Goal: Find specific page/section: Find specific page/section

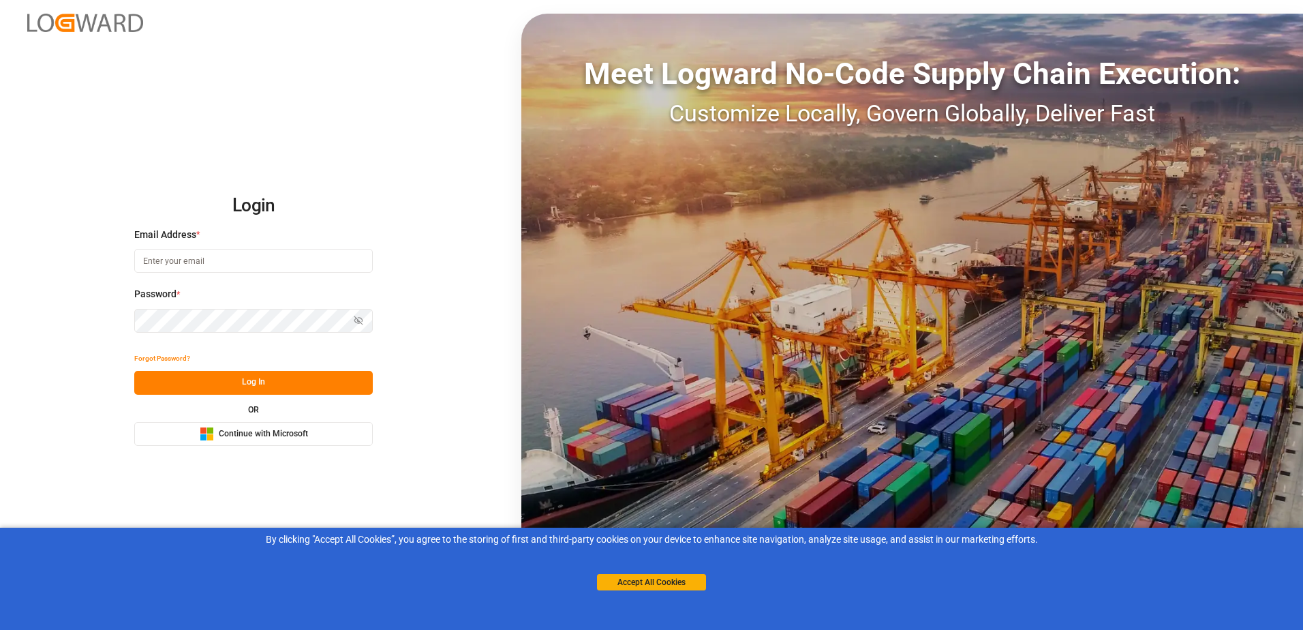
click at [312, 440] on button "Microsoft Logo Continue with Microsoft" at bounding box center [253, 434] width 239 height 24
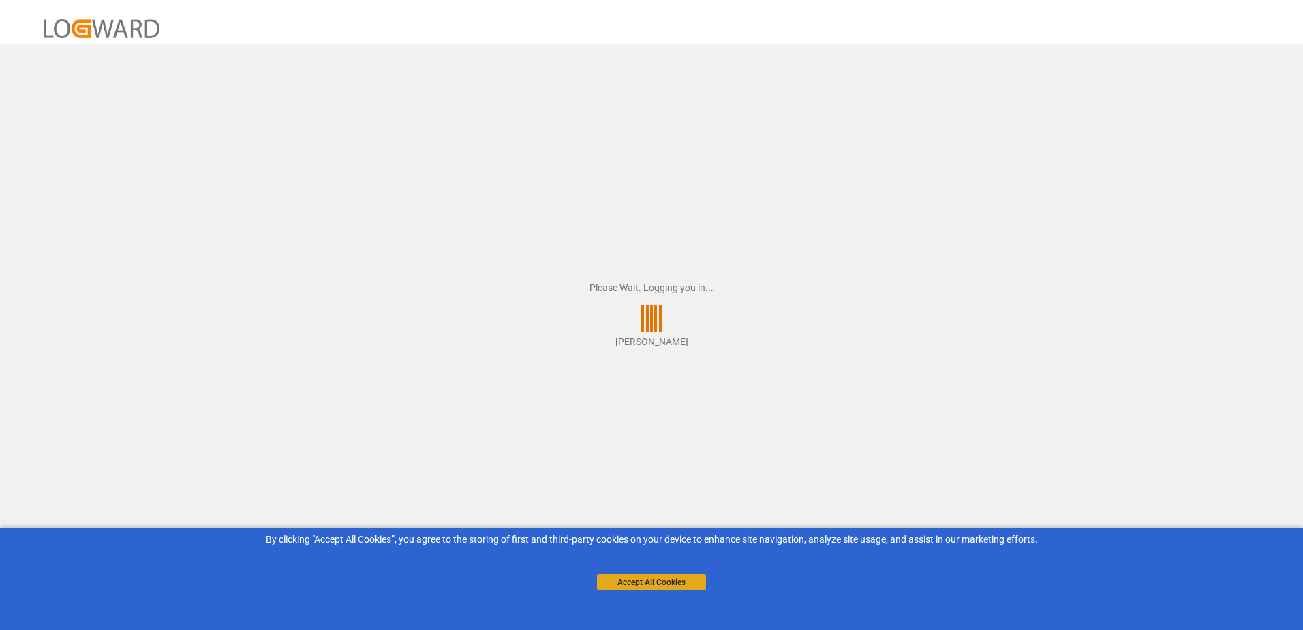
click at [650, 582] on button "Accept All Cookies" at bounding box center [651, 582] width 109 height 16
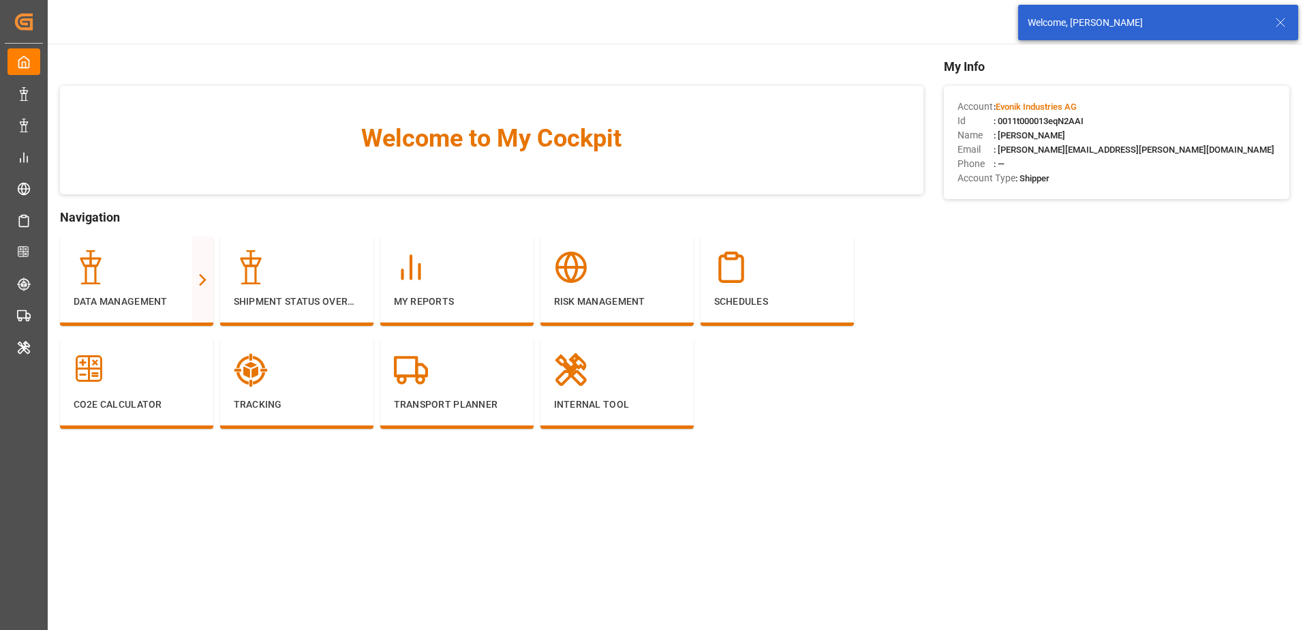
click at [545, 549] on main "Welcome to My Cockpit Navigation Data Management Full View Slim View Shipment S…" at bounding box center [674, 346] width 1257 height 579
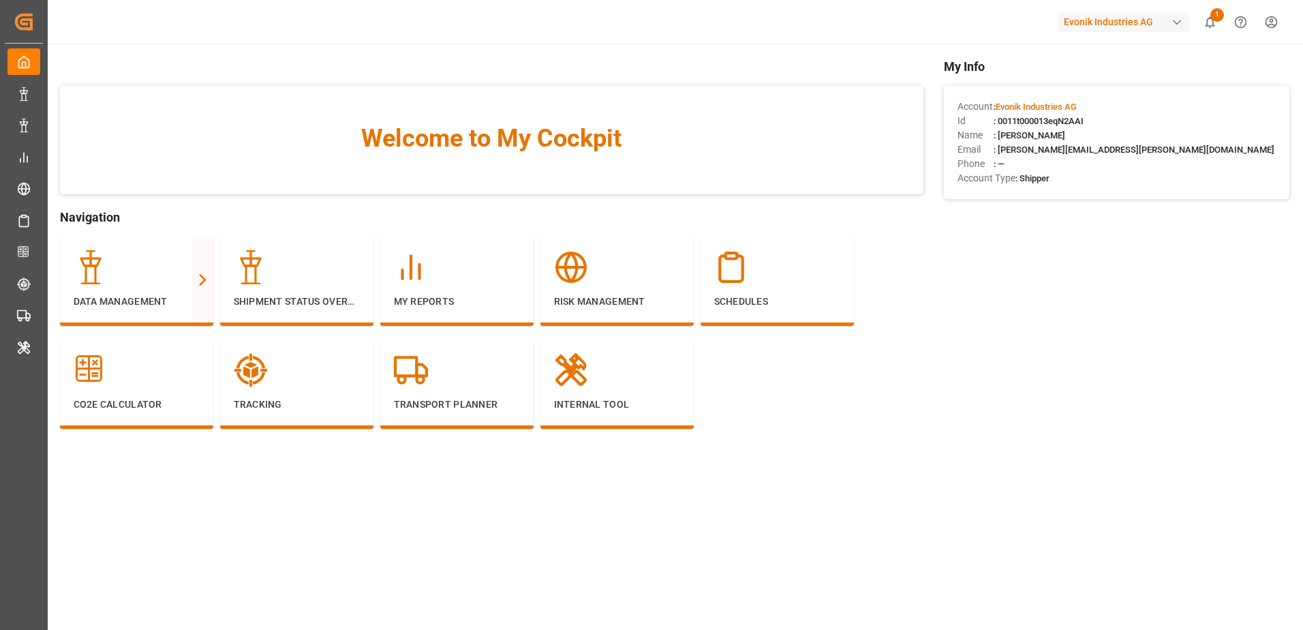
click at [1087, 24] on div "Evonik Industries AG" at bounding box center [1124, 22] width 131 height 20
type input "jims"
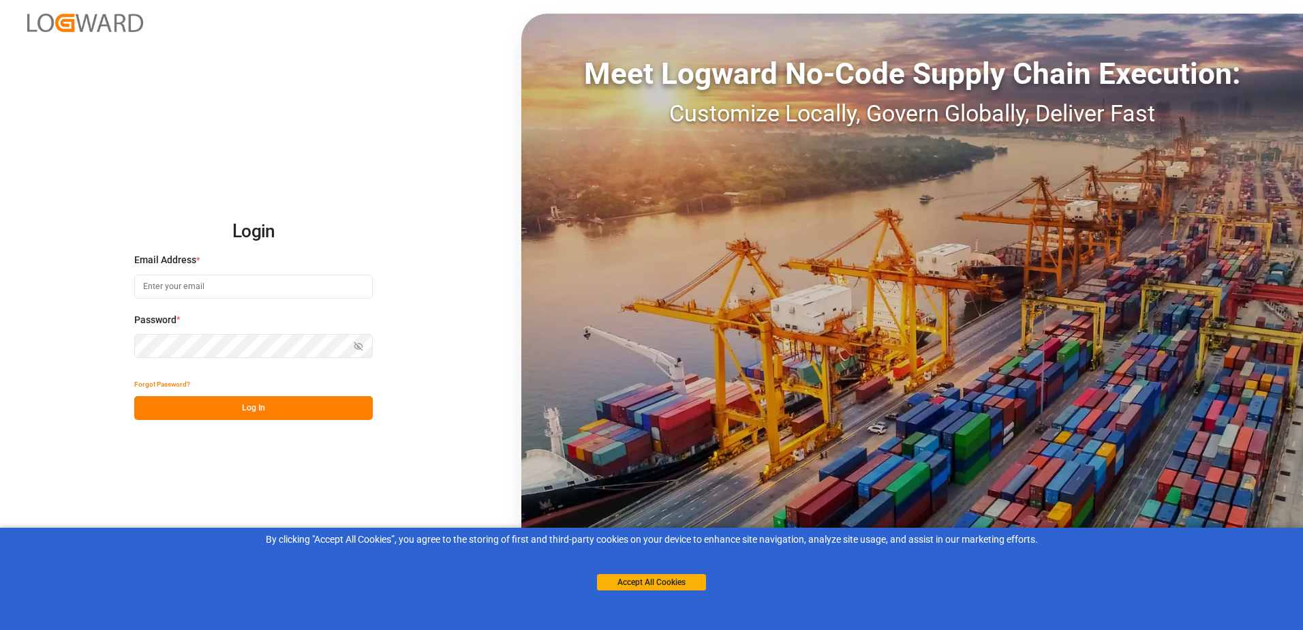
click at [271, 413] on button "Log In" at bounding box center [253, 408] width 239 height 24
click at [302, 278] on input at bounding box center [253, 287] width 239 height 24
type input "oliver.niemeyer@logward.com"
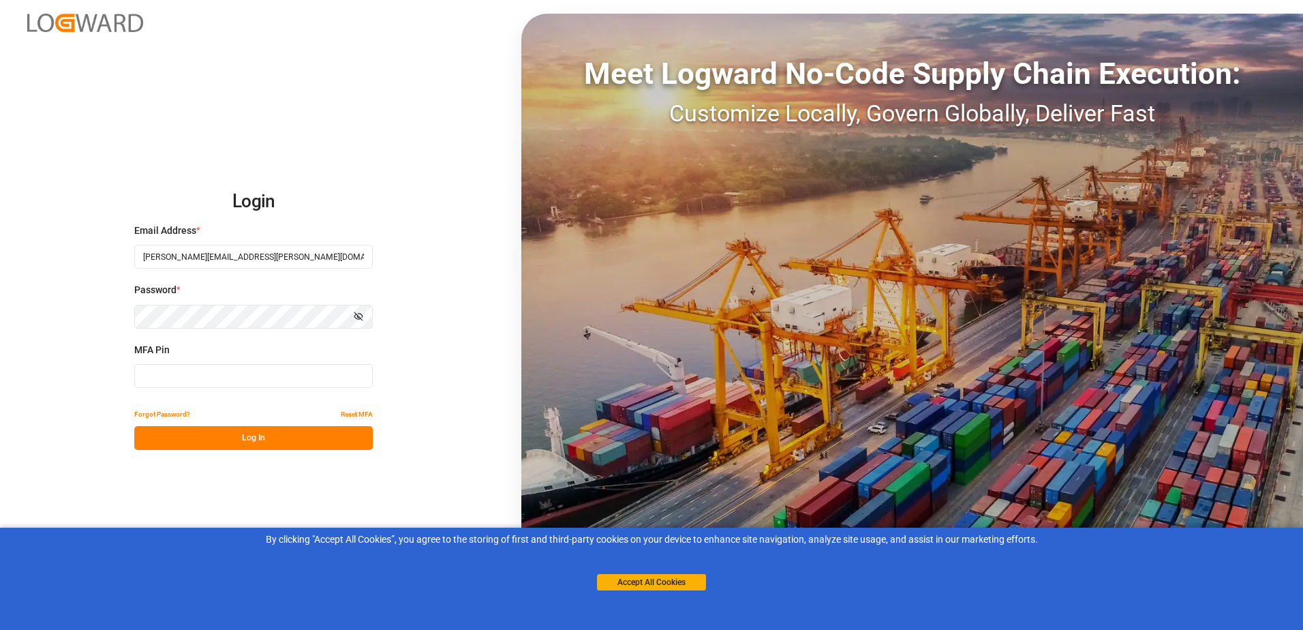
type input "340561"
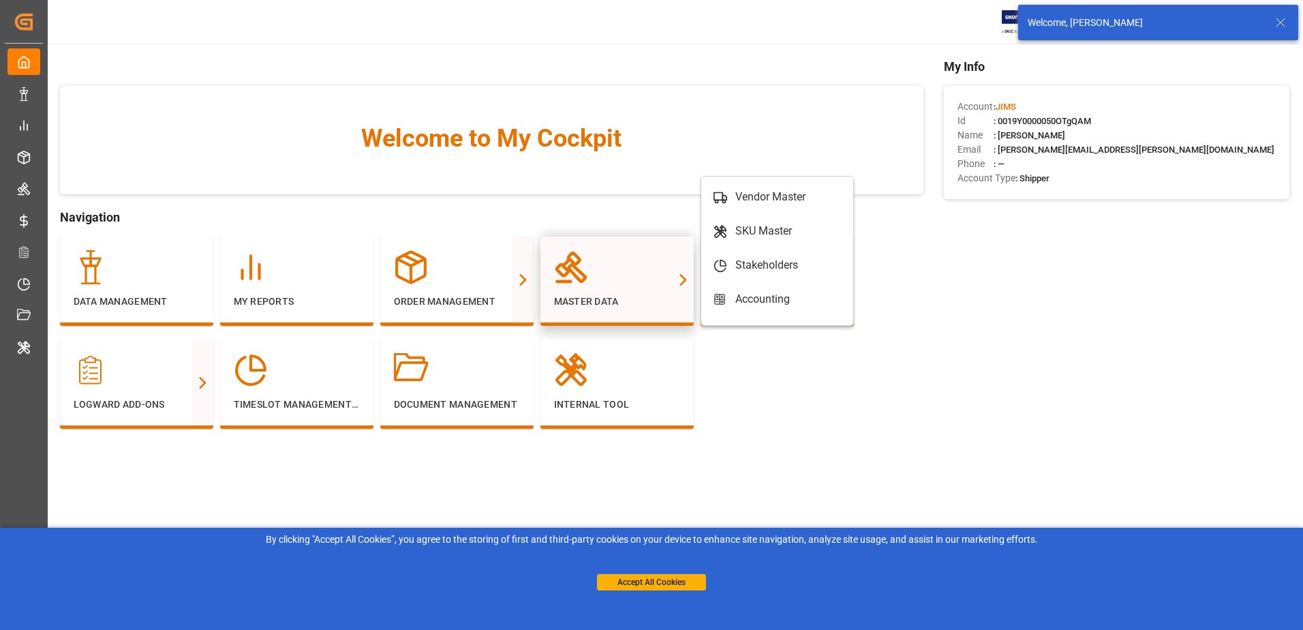
click at [690, 288] on div at bounding box center [683, 280] width 21 height 86
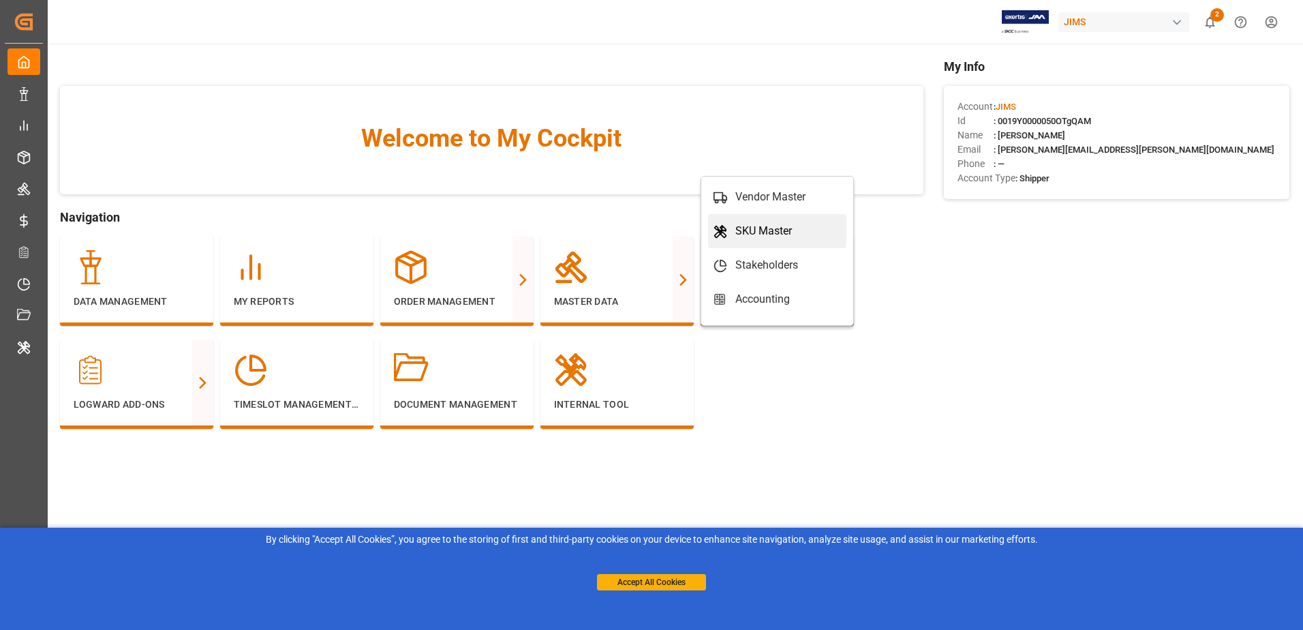
click at [751, 228] on div "SKU Master" at bounding box center [764, 231] width 57 height 16
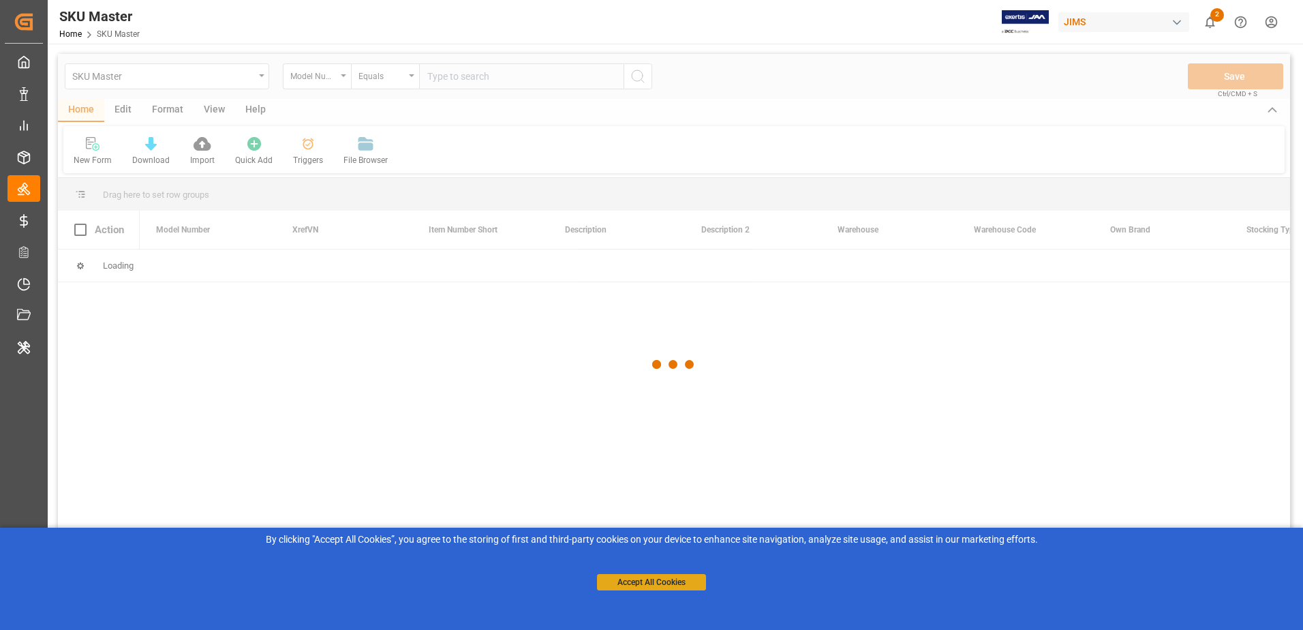
click at [651, 579] on button "Accept All Cookies" at bounding box center [651, 582] width 109 height 16
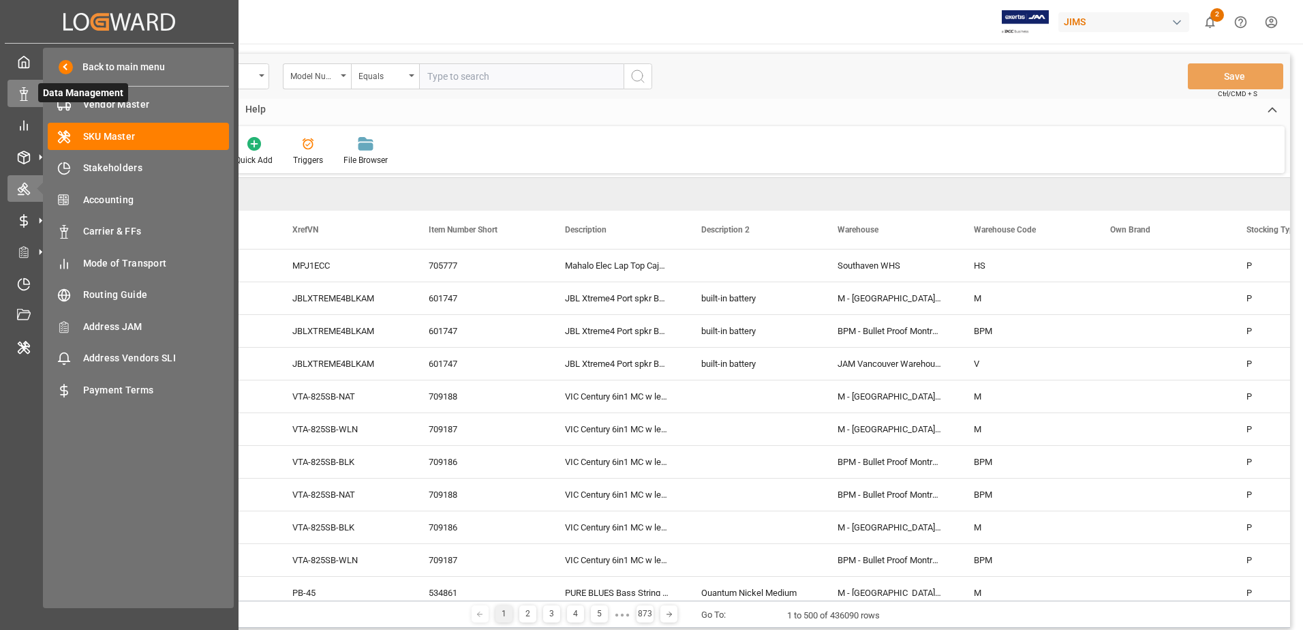
click at [30, 96] on icon at bounding box center [24, 94] width 14 height 14
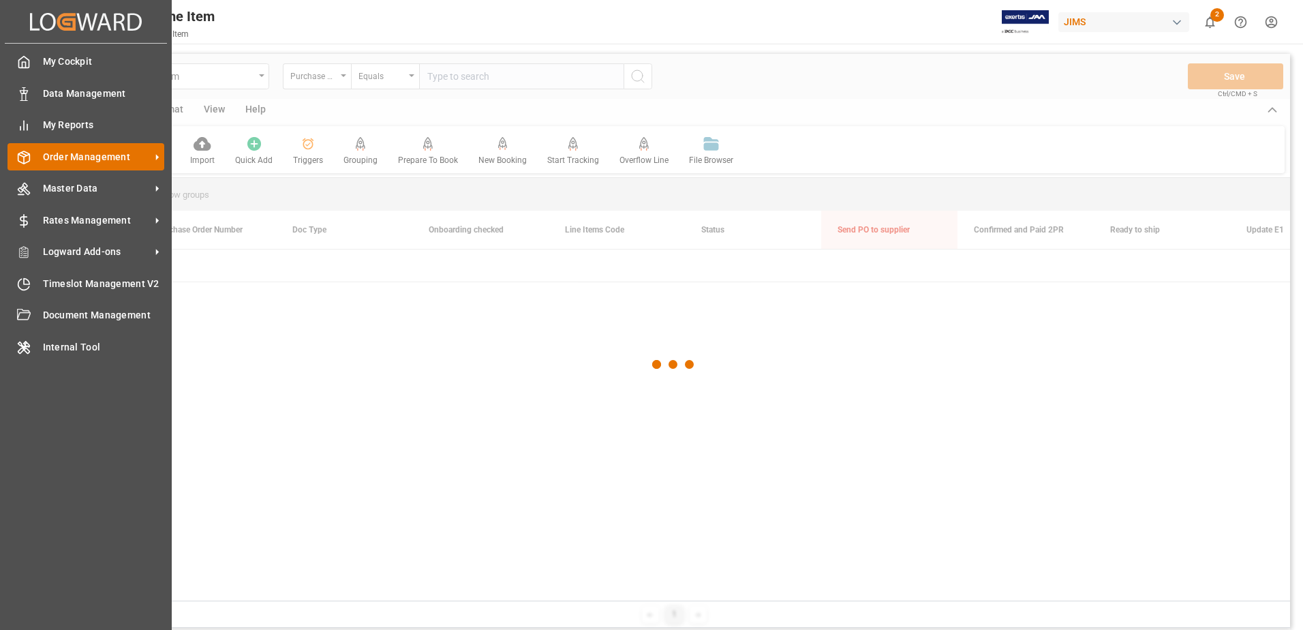
click at [73, 157] on span "Order Management" at bounding box center [97, 157] width 108 height 14
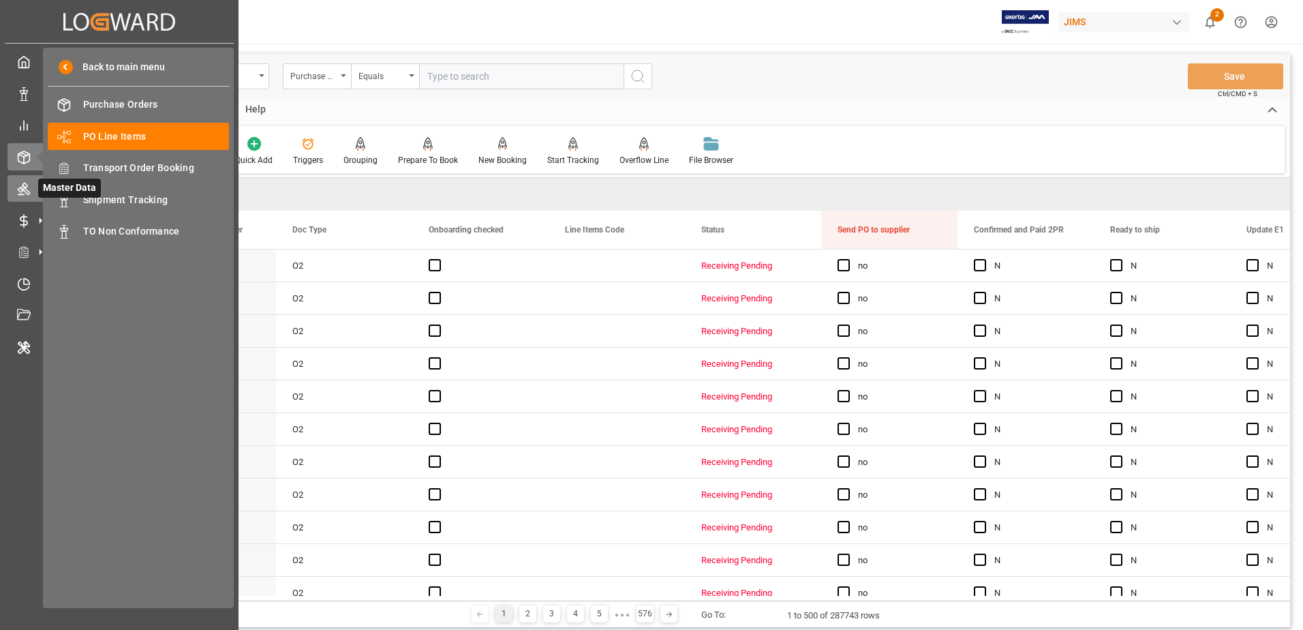
click at [19, 190] on icon at bounding box center [24, 189] width 14 height 14
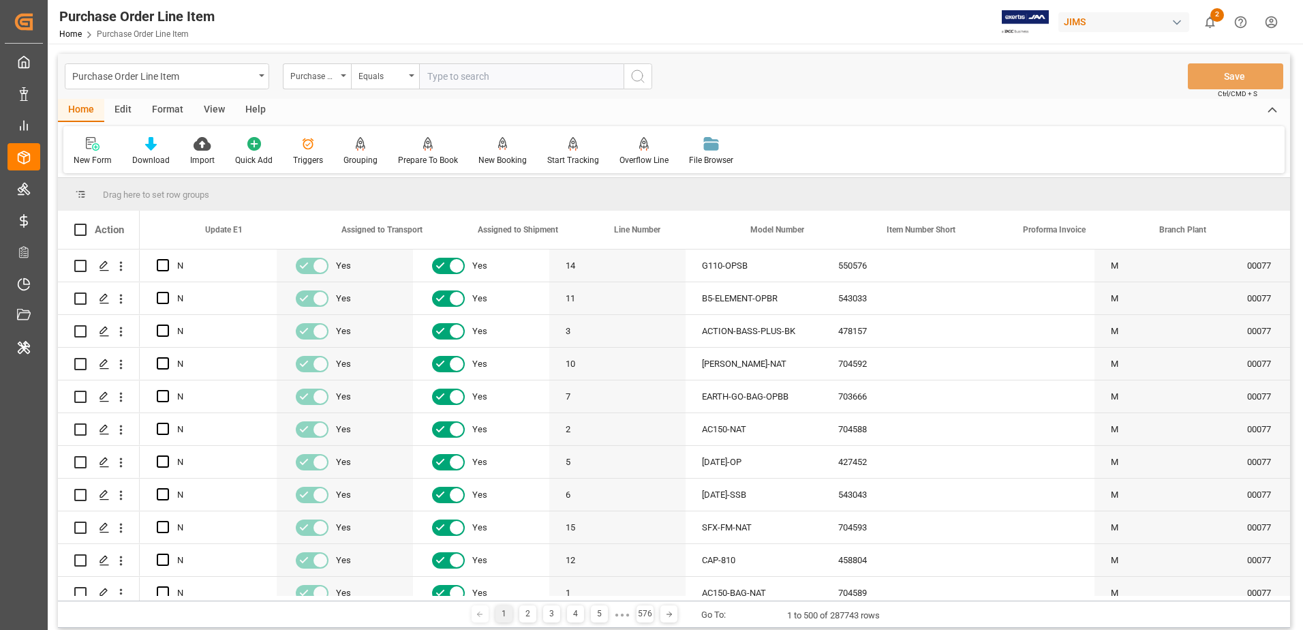
scroll to position [0, 779]
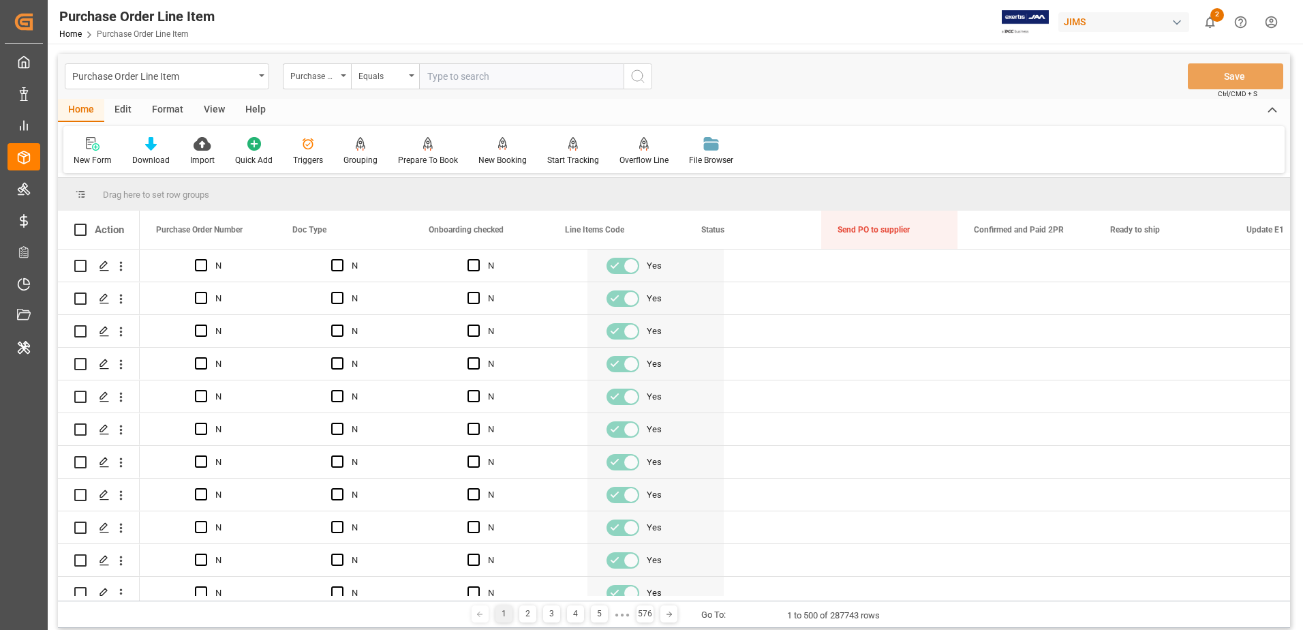
scroll to position [0, 0]
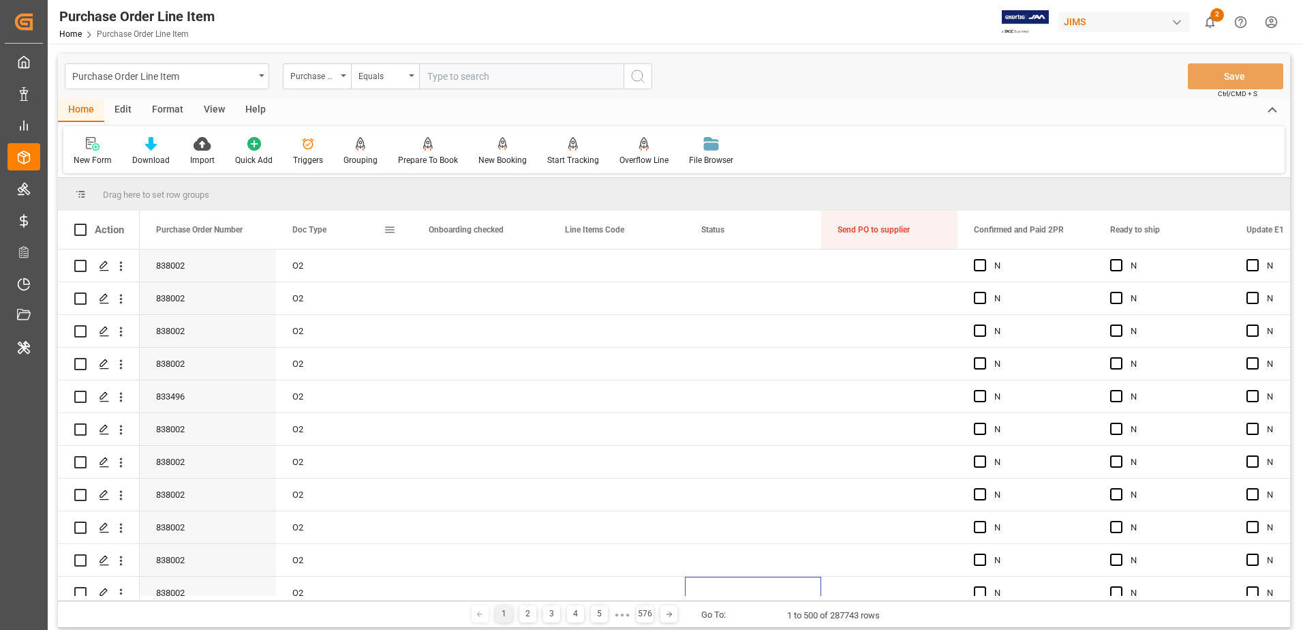
click at [392, 232] on span at bounding box center [390, 230] width 12 height 12
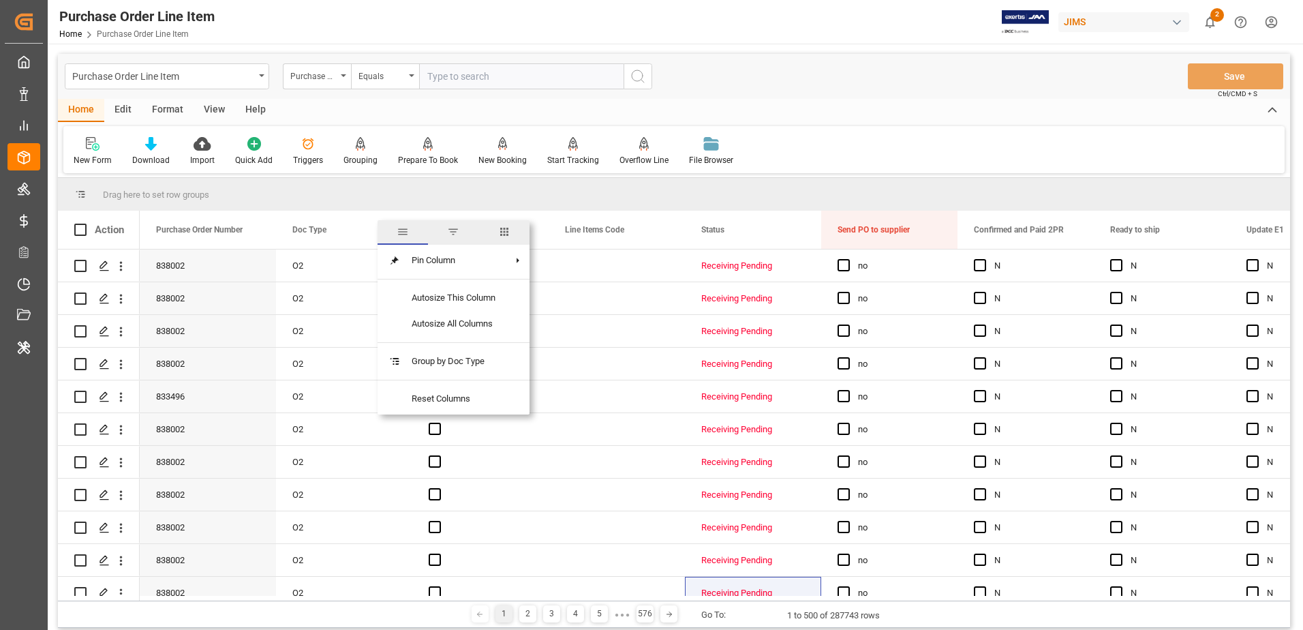
click at [500, 234] on span "columns" at bounding box center [504, 232] width 12 height 12
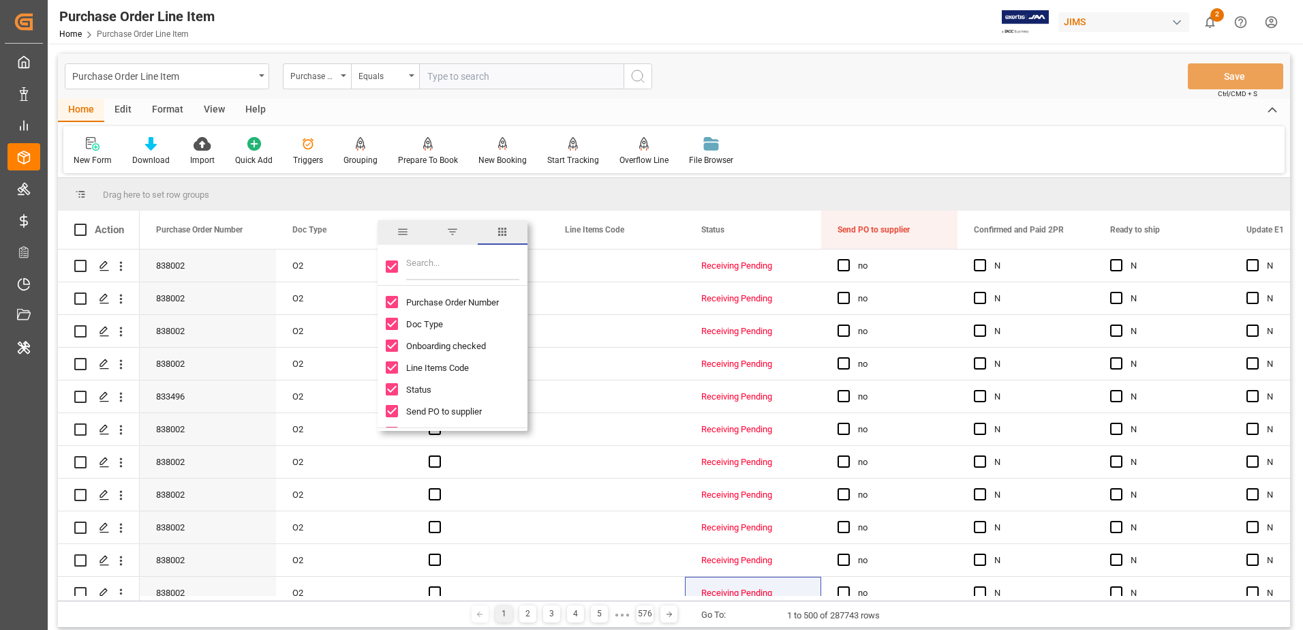
click at [394, 264] on input "Toggle Select All Columns" at bounding box center [392, 266] width 12 height 12
checkbox input "false"
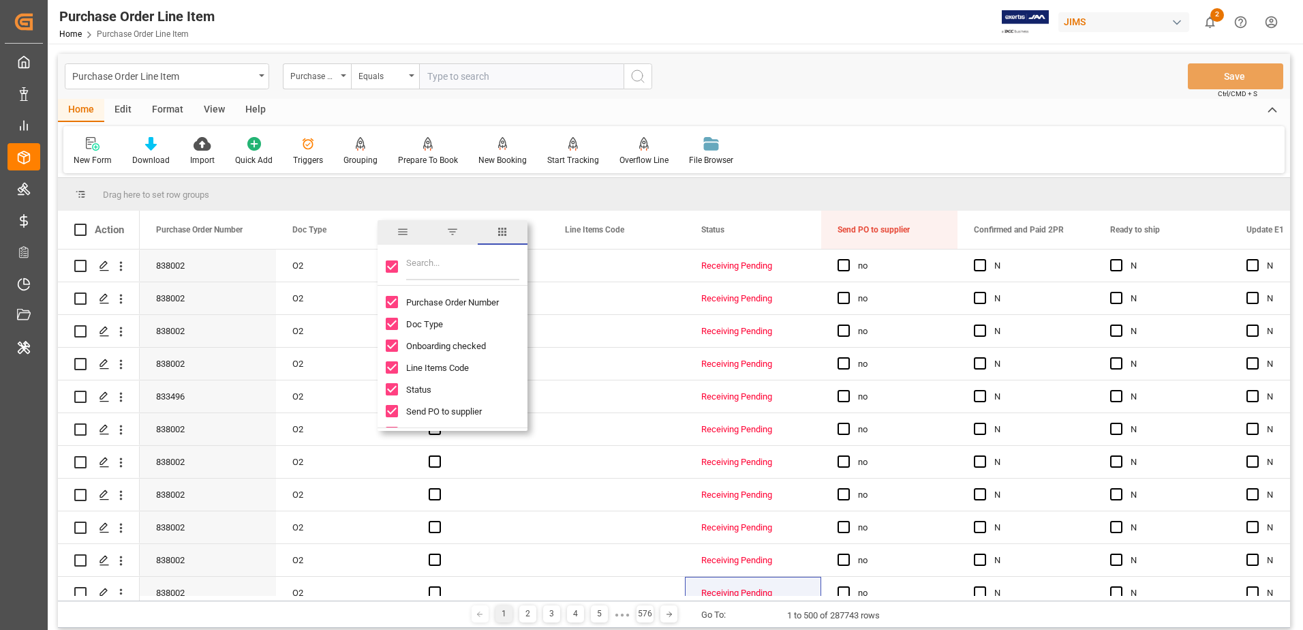
checkbox input "false"
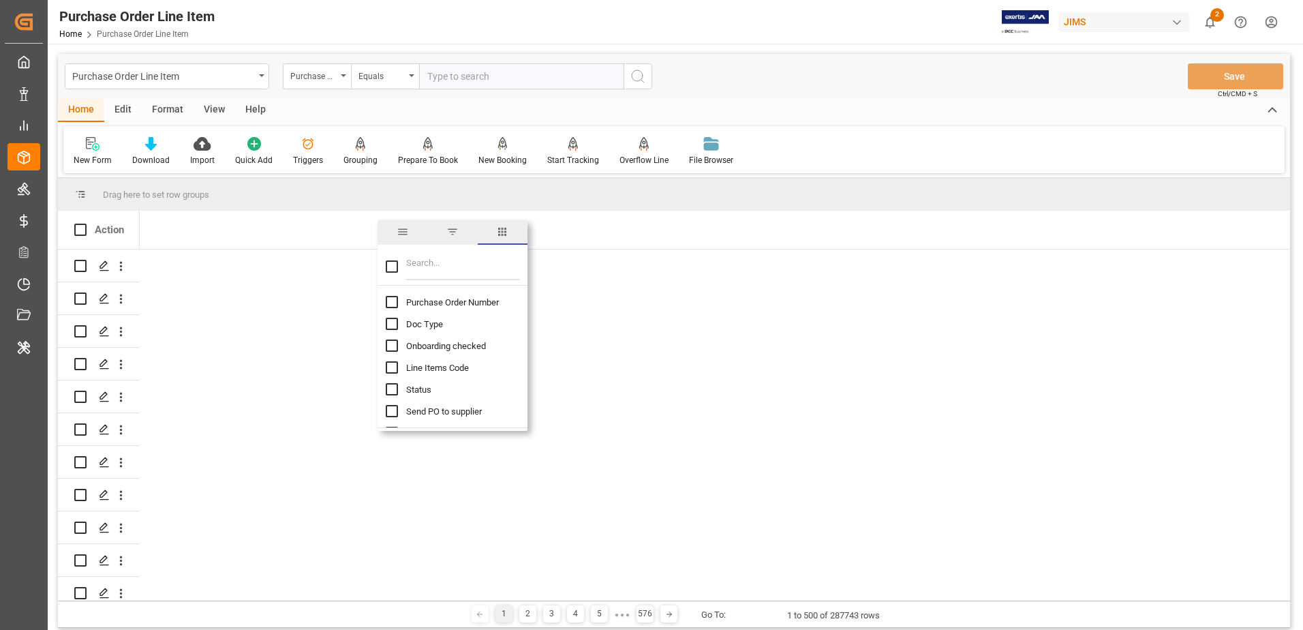
click at [389, 299] on input "Purchase Order Number column toggle visibility (hidden)" at bounding box center [392, 302] width 12 height 12
checkbox input "true"
checkbox input "false"
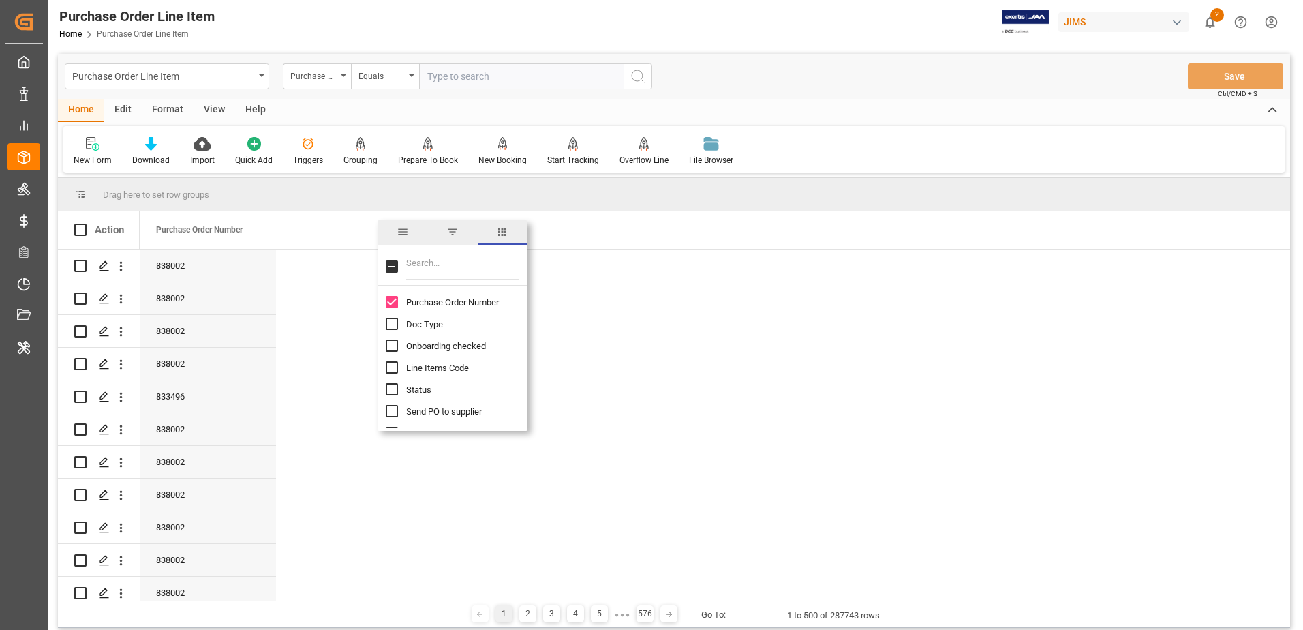
click at [428, 268] on input "Filter Columns Input" at bounding box center [462, 266] width 113 height 27
type input "fre"
click at [389, 302] on input "Freight Allocated Local Amount column toggle visibility (hidden)" at bounding box center [392, 302] width 12 height 12
checkbox input "true"
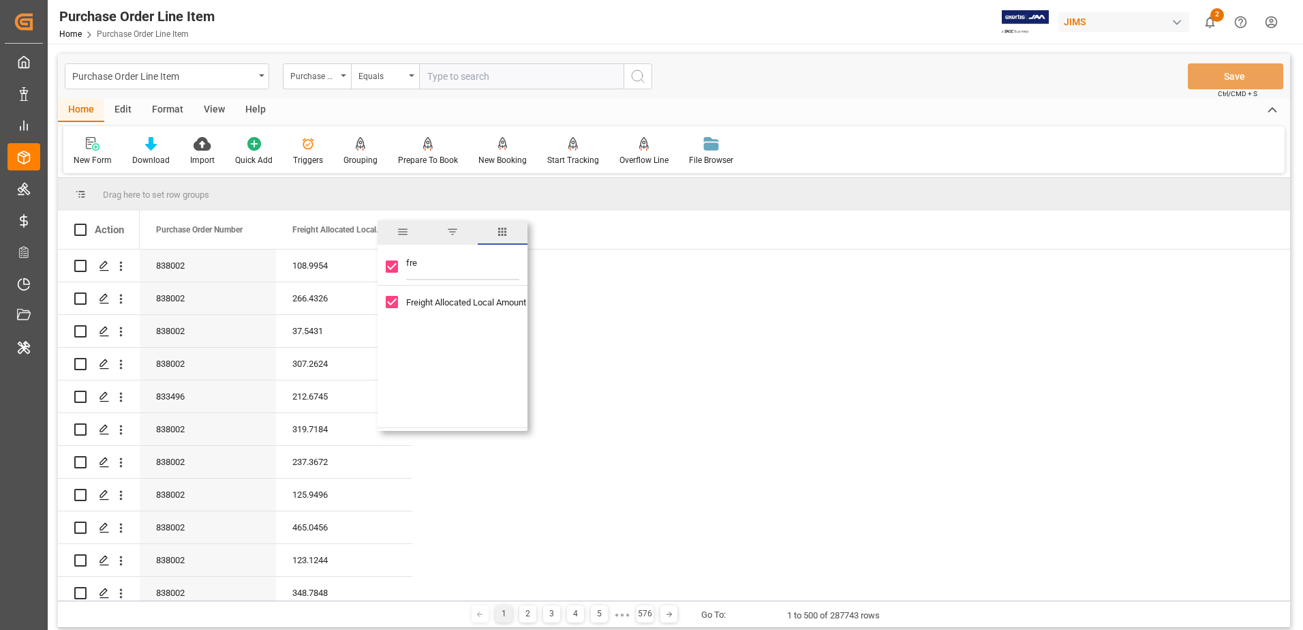
click at [449, 272] on input "fre" at bounding box center [462, 266] width 113 height 27
type input "f"
type input "dut"
checkbox input "false"
type input "dut"
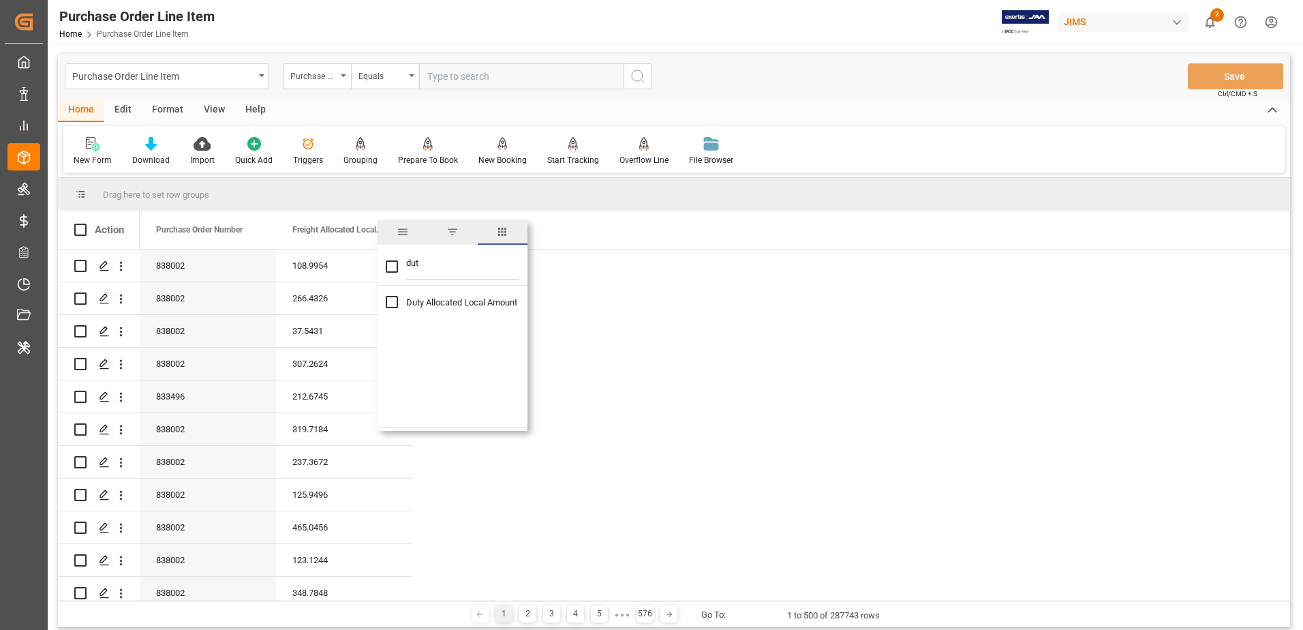
click at [394, 300] on input "Duty Allocated Local Amount column toggle visibility (hidden)" at bounding box center [392, 302] width 12 height 12
checkbox input "true"
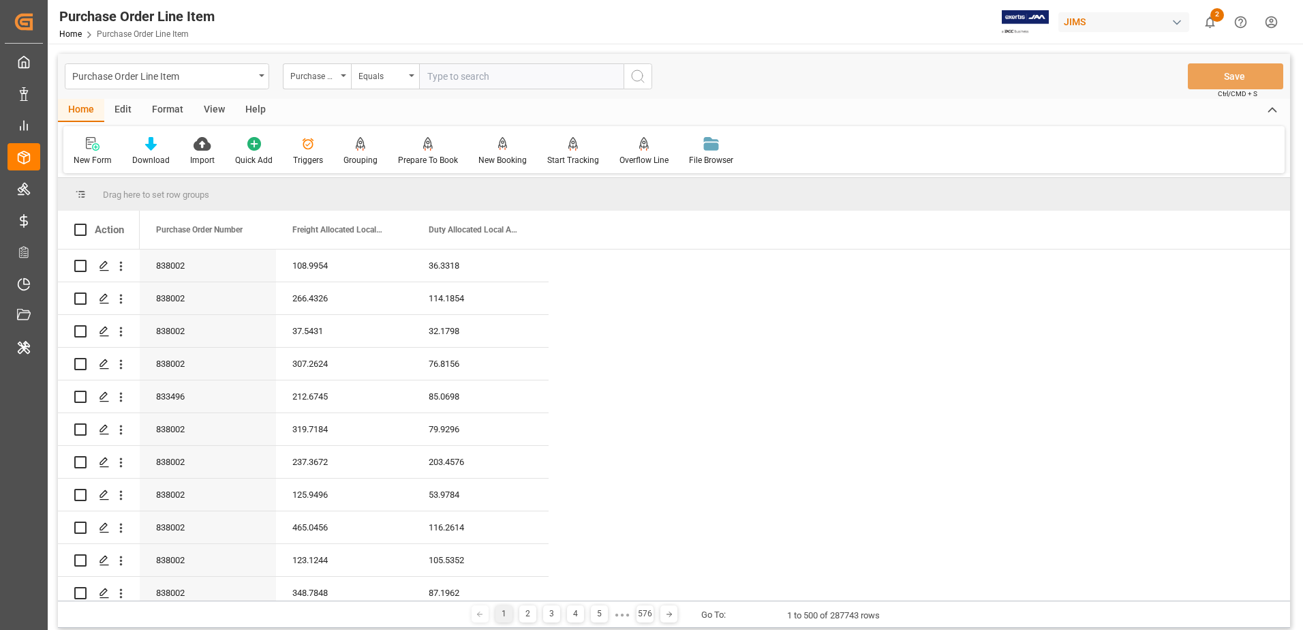
click at [391, 228] on span at bounding box center [390, 230] width 12 height 12
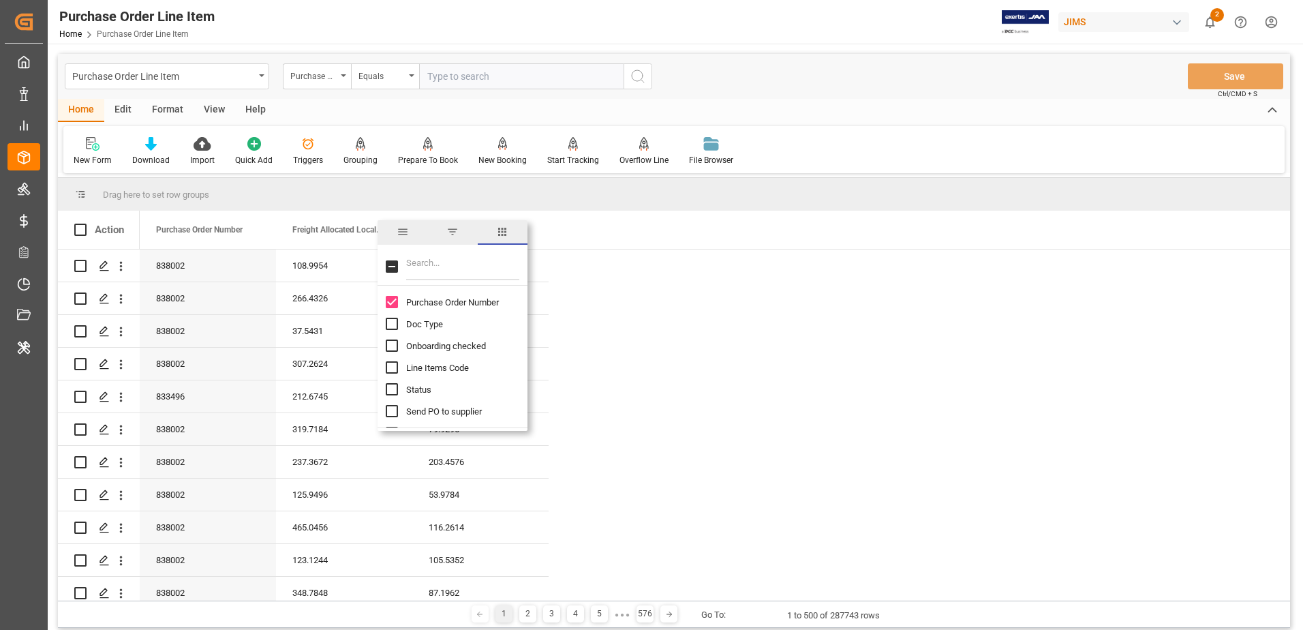
click at [407, 230] on span "general" at bounding box center [403, 232] width 12 height 12
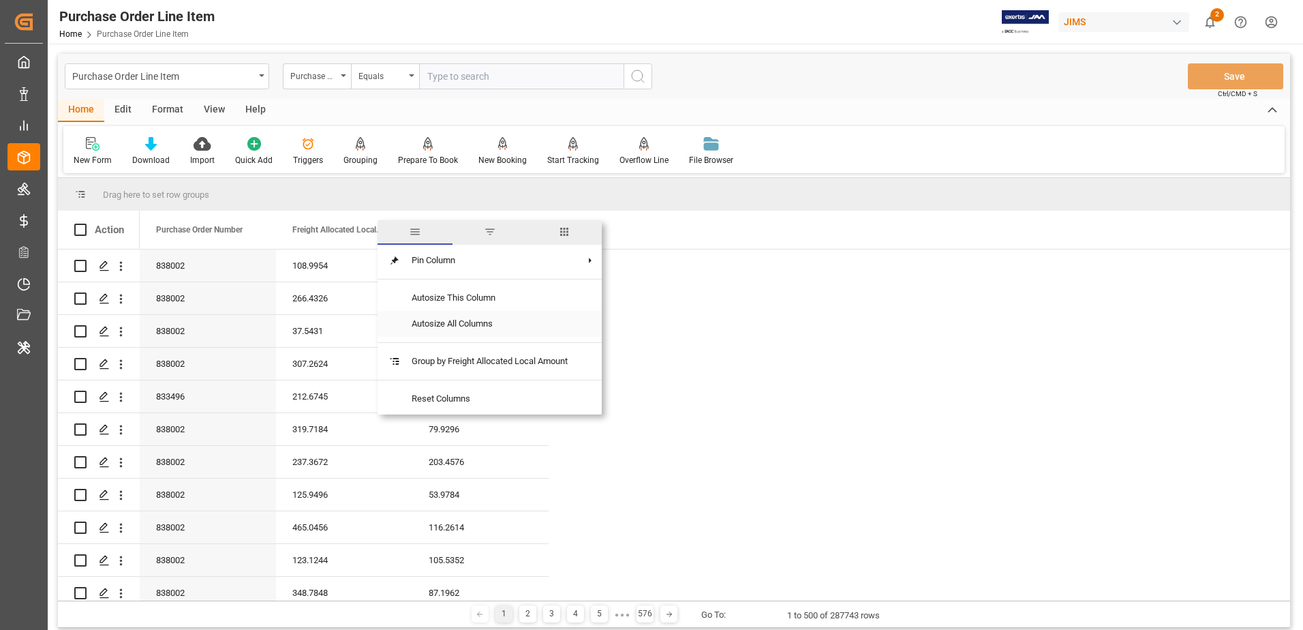
click at [427, 321] on span "Autosize All Columns" at bounding box center [490, 324] width 178 height 26
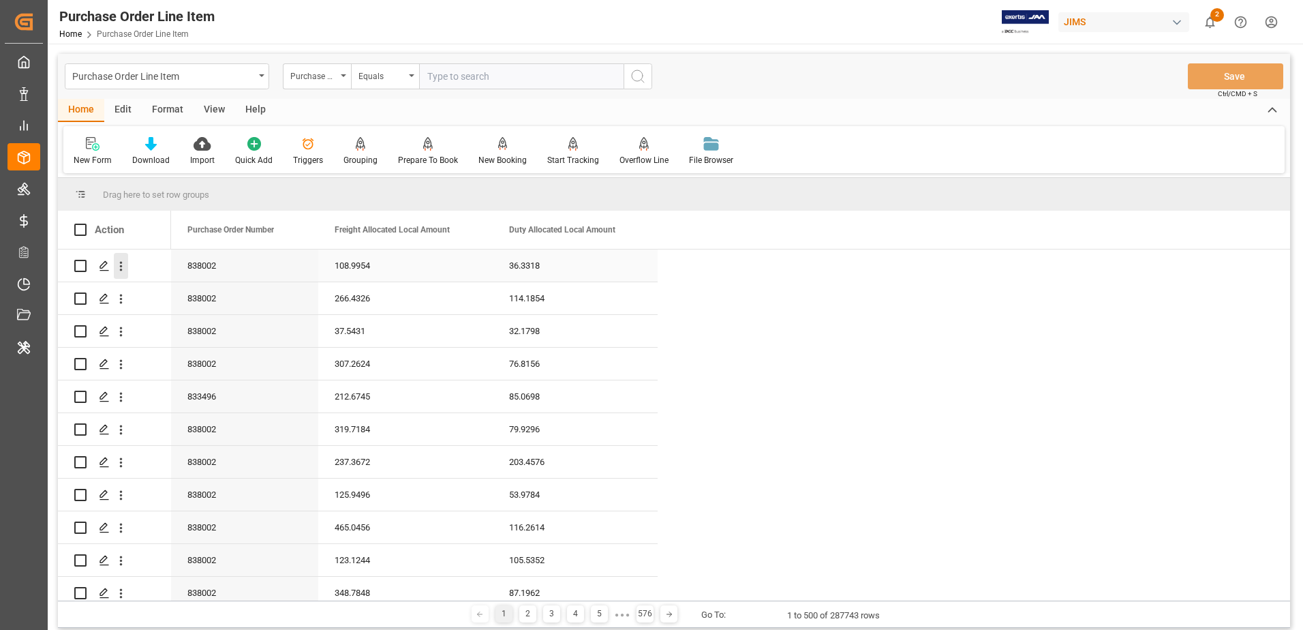
click at [119, 262] on icon "open menu" at bounding box center [121, 266] width 14 height 14
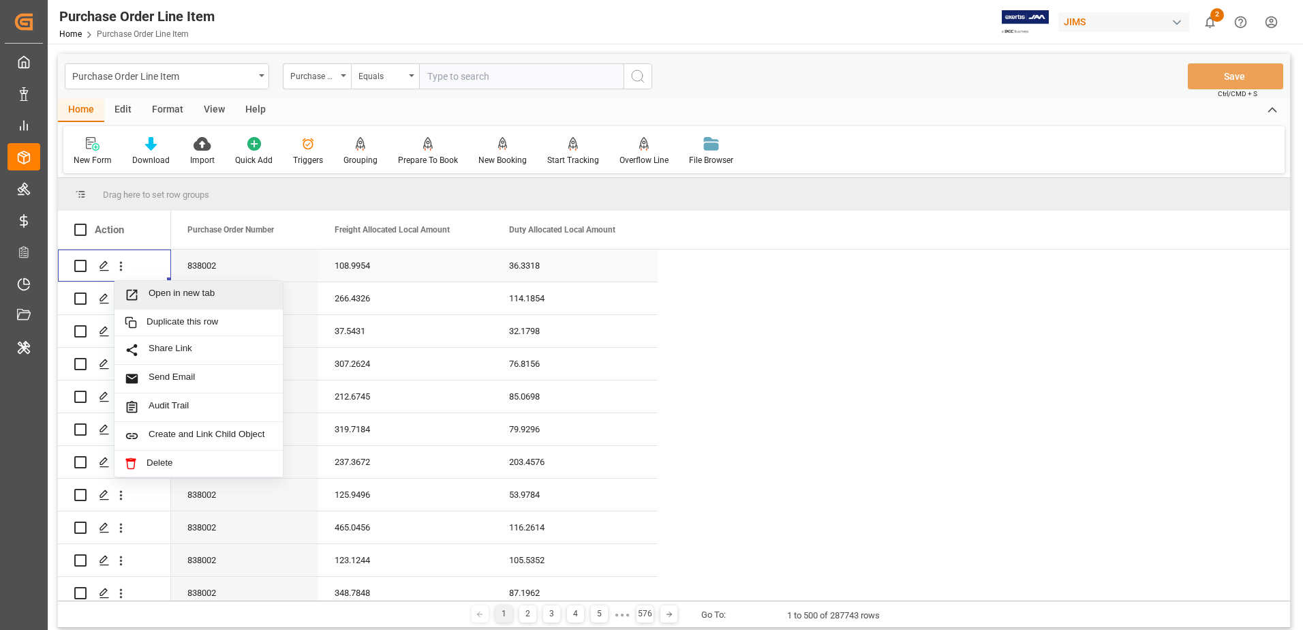
click at [170, 295] on span "Open in new tab" at bounding box center [211, 295] width 124 height 14
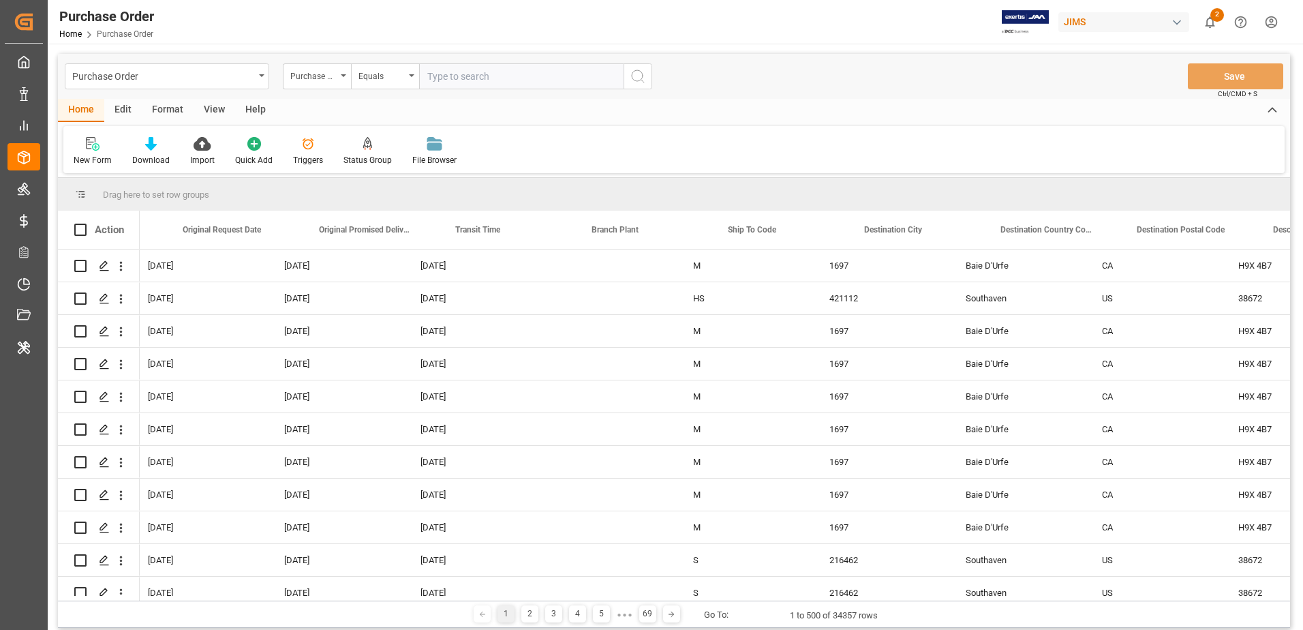
scroll to position [0, 3292]
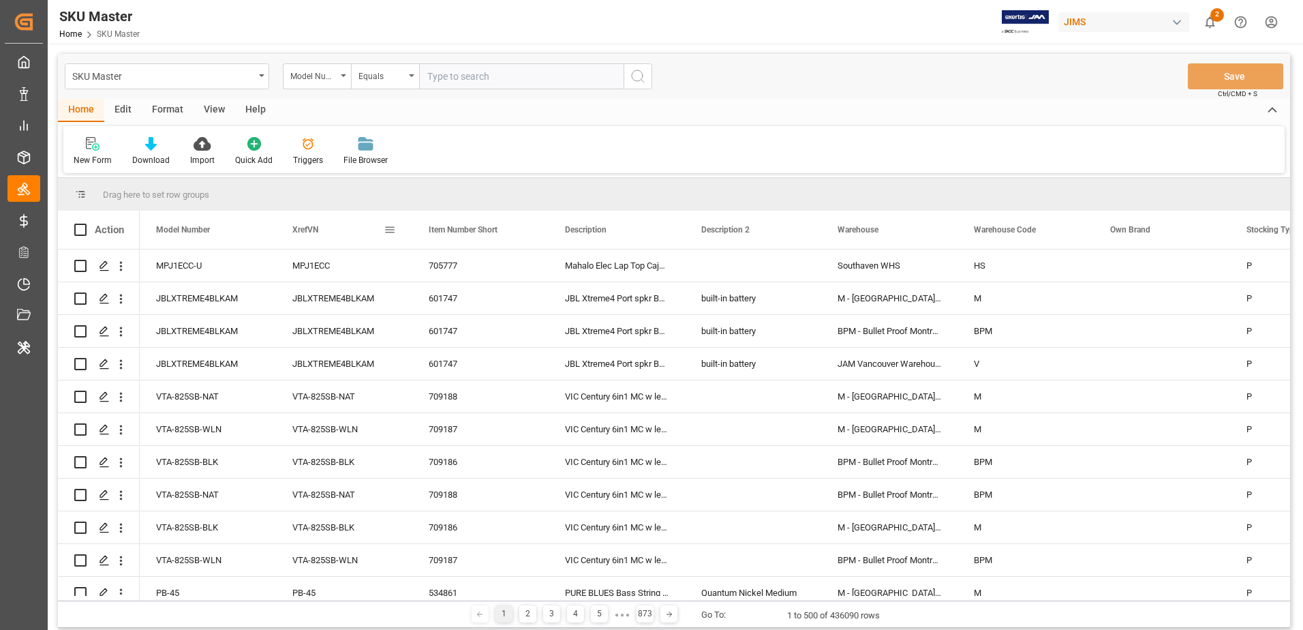
click at [389, 230] on span at bounding box center [390, 230] width 12 height 12
click at [507, 231] on span "columns" at bounding box center [504, 232] width 12 height 12
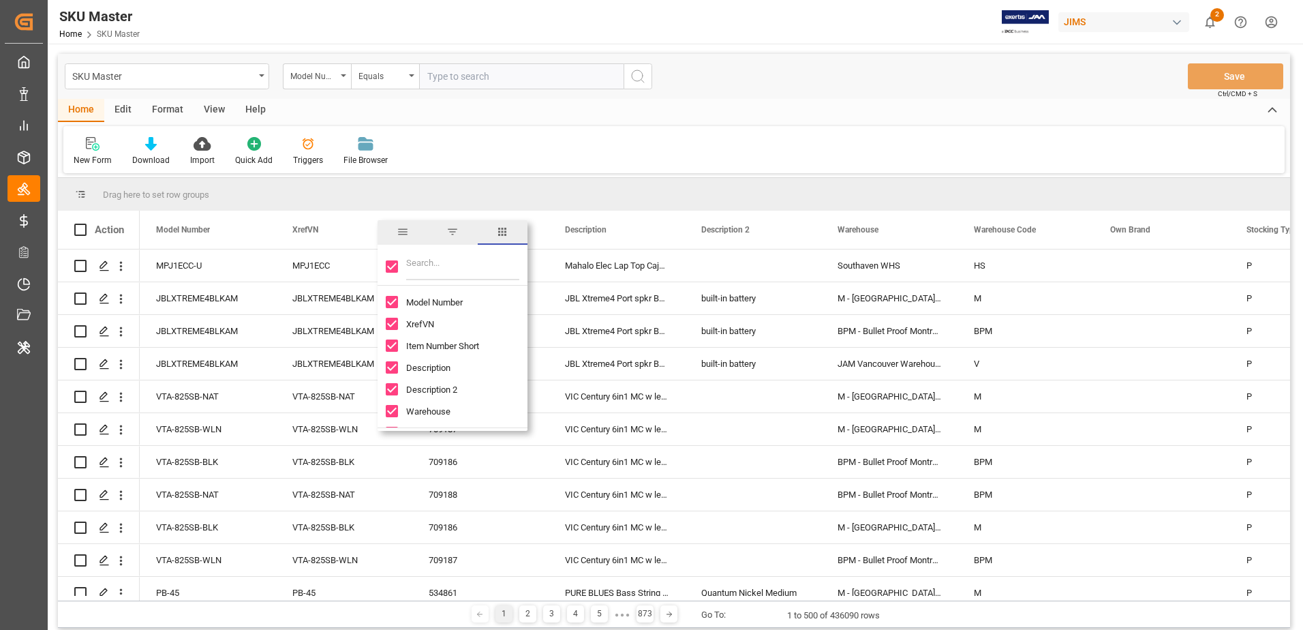
click at [388, 267] on input "Toggle Select All Columns" at bounding box center [392, 266] width 12 height 12
checkbox input "false"
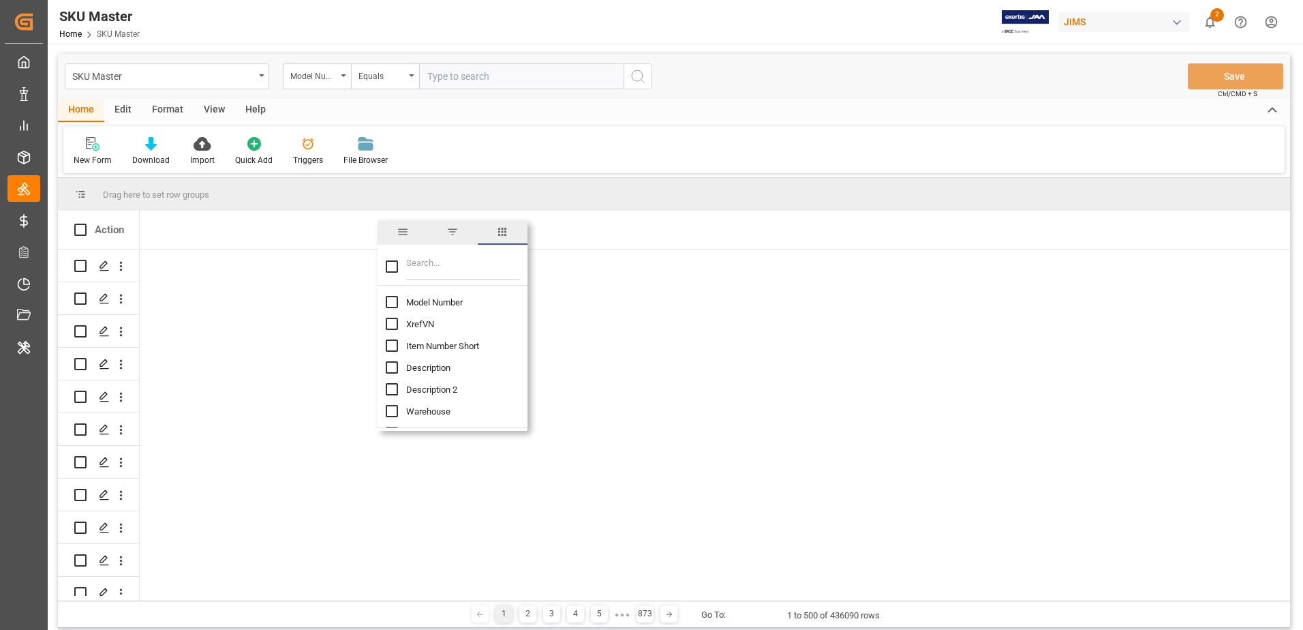
checkbox input "false"
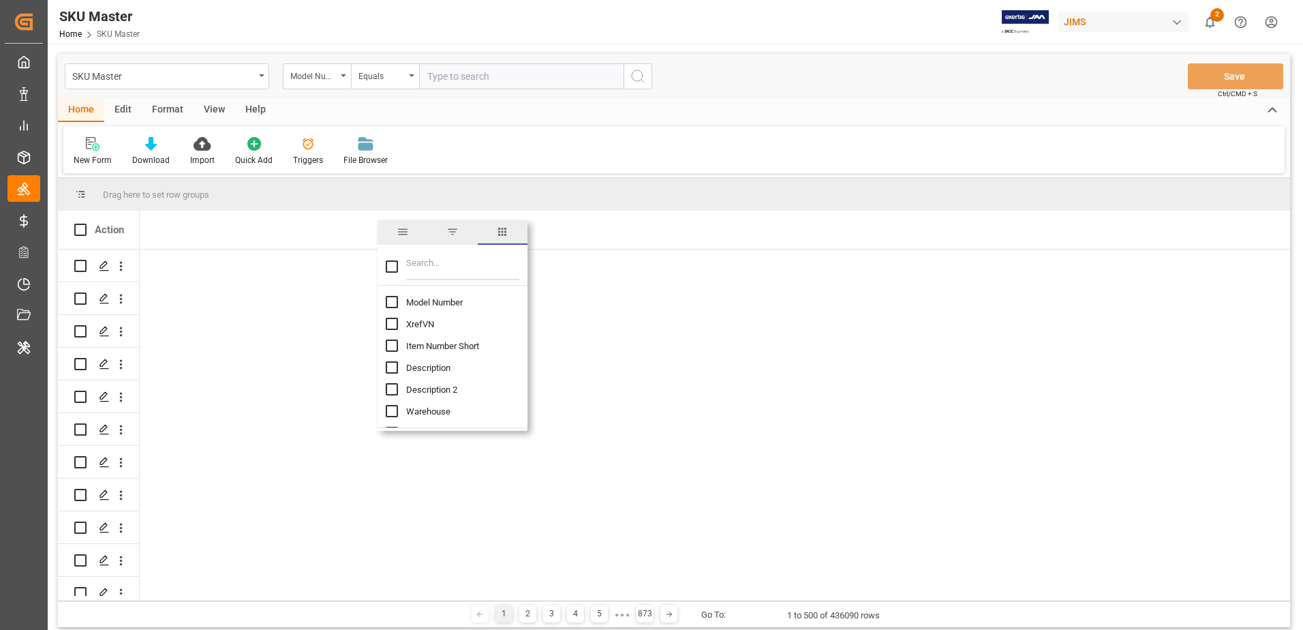
checkbox input "false"
click at [389, 299] on input "Model Number column toggle visibility (hidden)" at bounding box center [392, 302] width 12 height 12
checkbox input "true"
checkbox input "false"
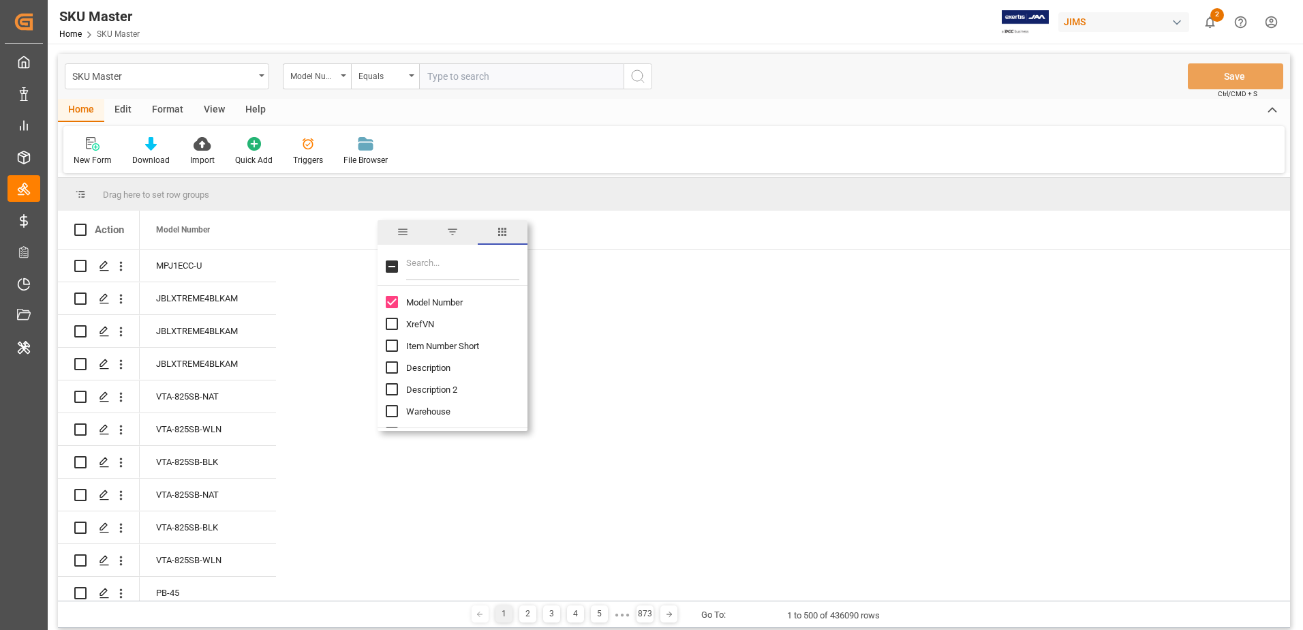
click at [392, 367] on input "Description column toggle visibility (hidden)" at bounding box center [392, 367] width 12 height 12
checkbox input "true"
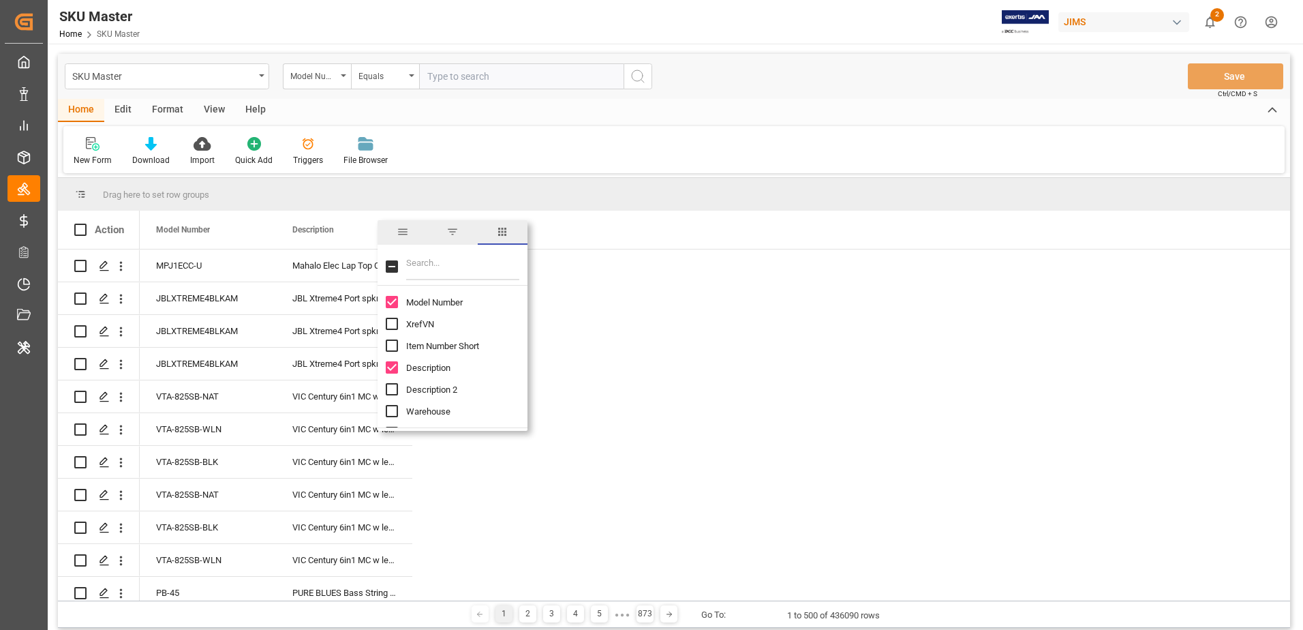
click at [437, 266] on input "Filter Columns Input" at bounding box center [462, 266] width 113 height 27
type input "fre"
click at [391, 301] on input "Freight Cost Amount column toggle visibility (hidden)" at bounding box center [392, 302] width 12 height 12
checkbox input "true"
checkbox input "false"
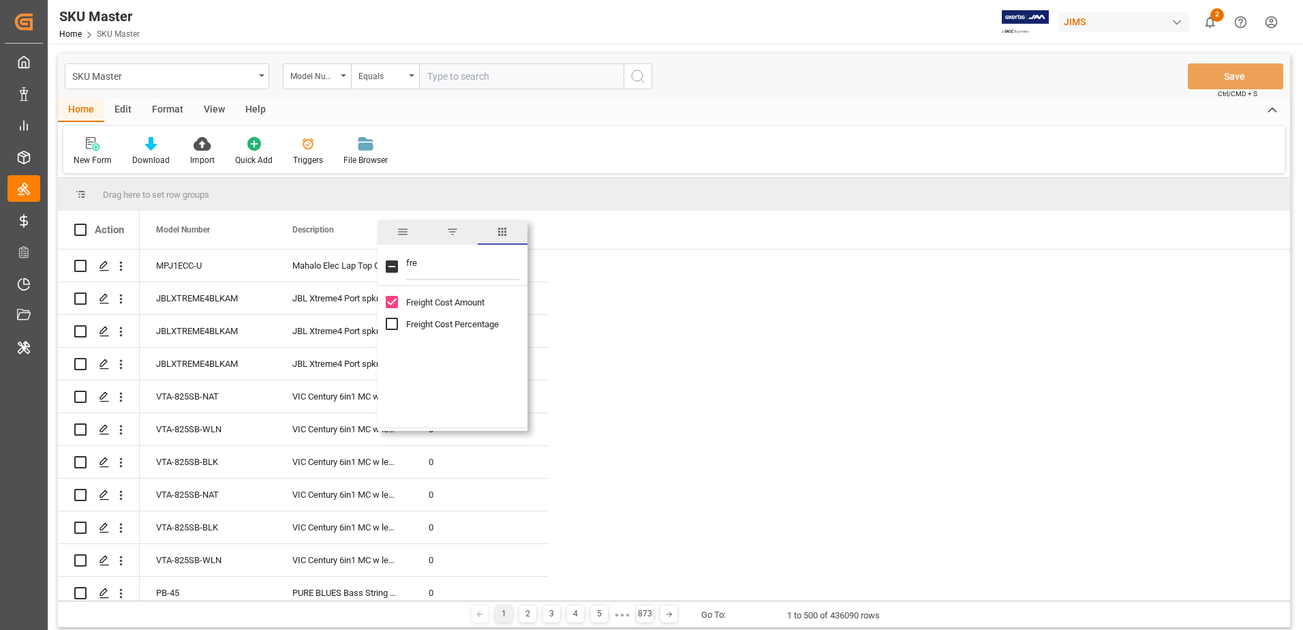
click at [391, 322] on input "Freight Cost Percentage column toggle visibility (hidden)" at bounding box center [392, 324] width 12 height 12
checkbox input "true"
click at [450, 267] on input "fre" at bounding box center [462, 266] width 113 height 27
type input "f"
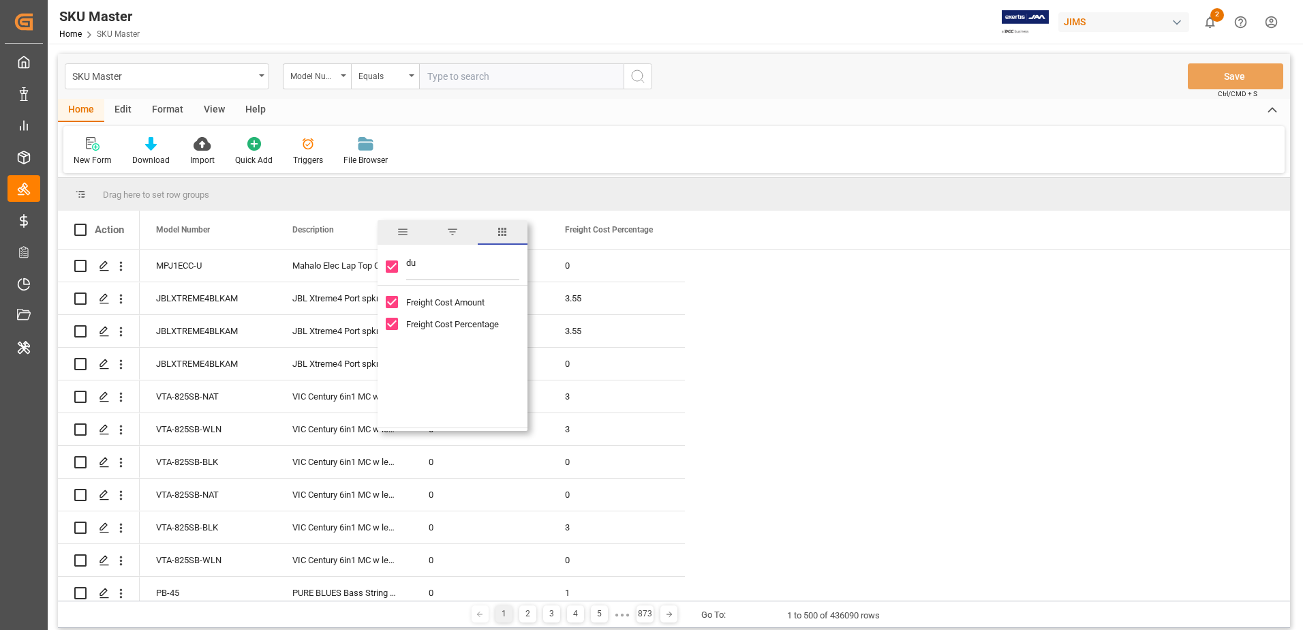
type input "dut"
checkbox input "false"
type input "dut"
click at [394, 297] on input "Duty Cost Percentage column toggle visibility (hidden)" at bounding box center [392, 302] width 12 height 12
checkbox input "true"
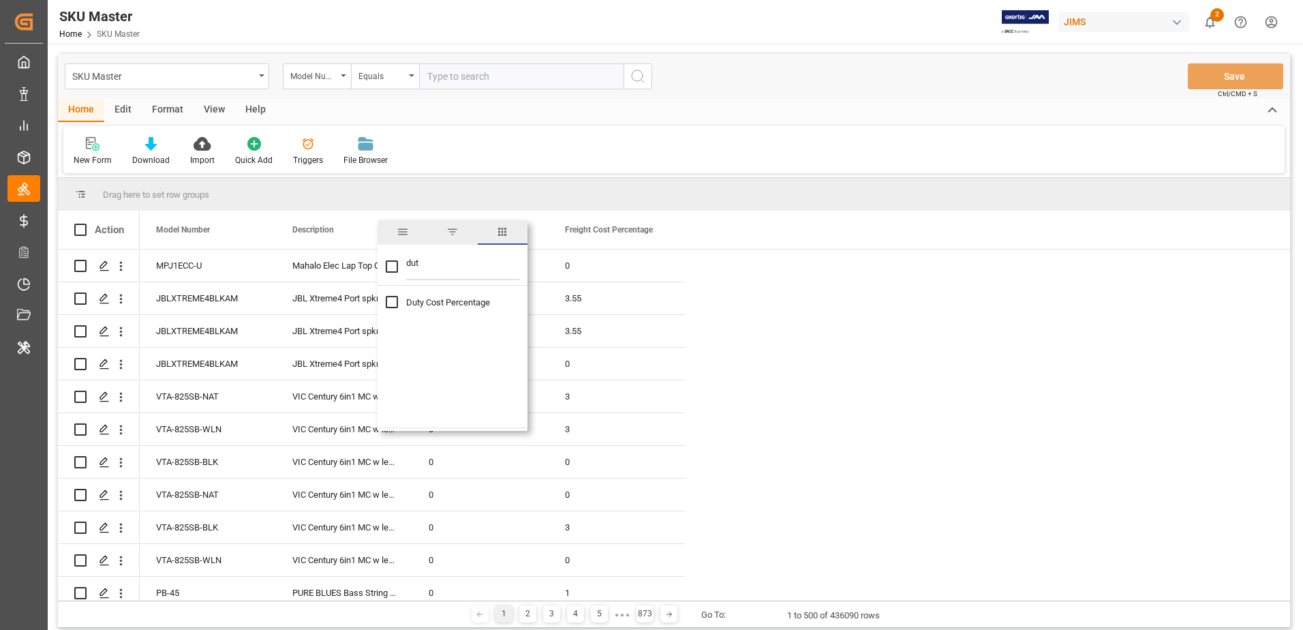
checkbox input "true"
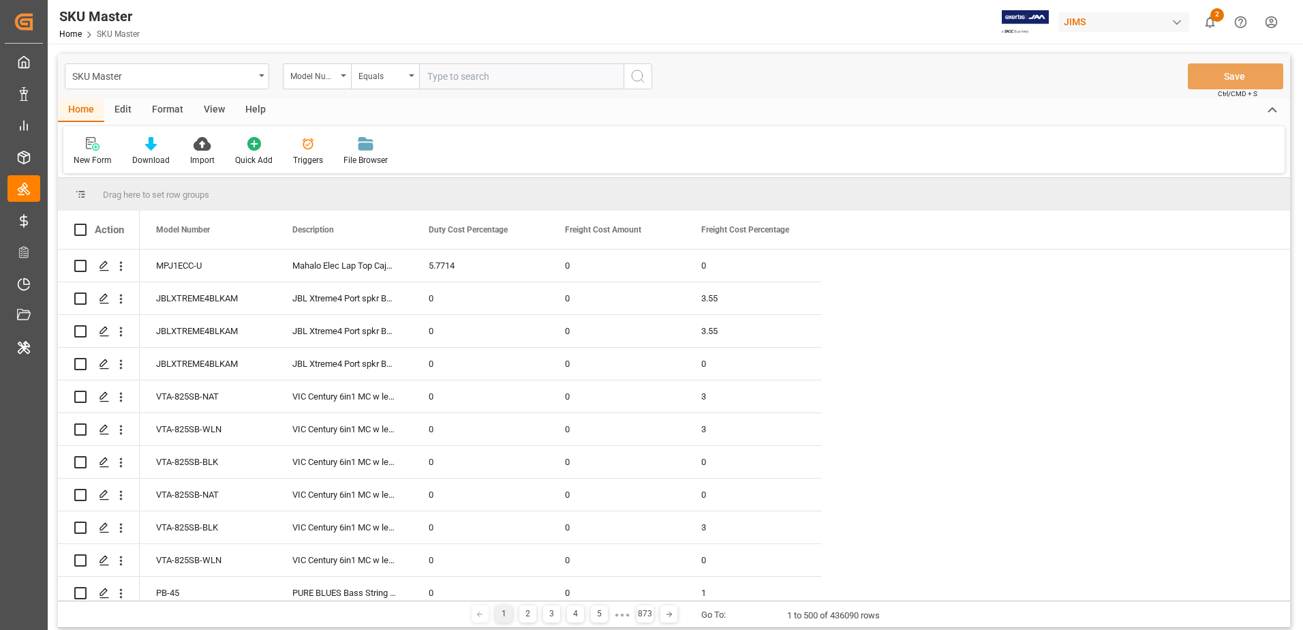
click at [527, 233] on span at bounding box center [526, 230] width 12 height 12
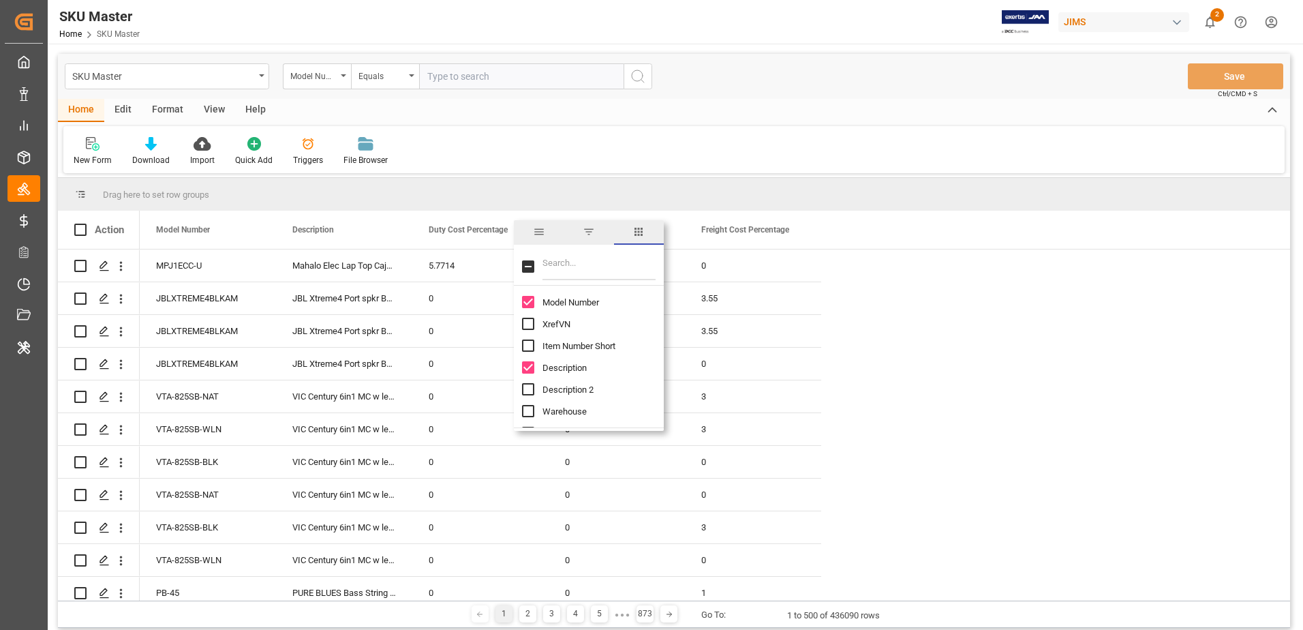
click at [541, 234] on span "general" at bounding box center [539, 232] width 12 height 12
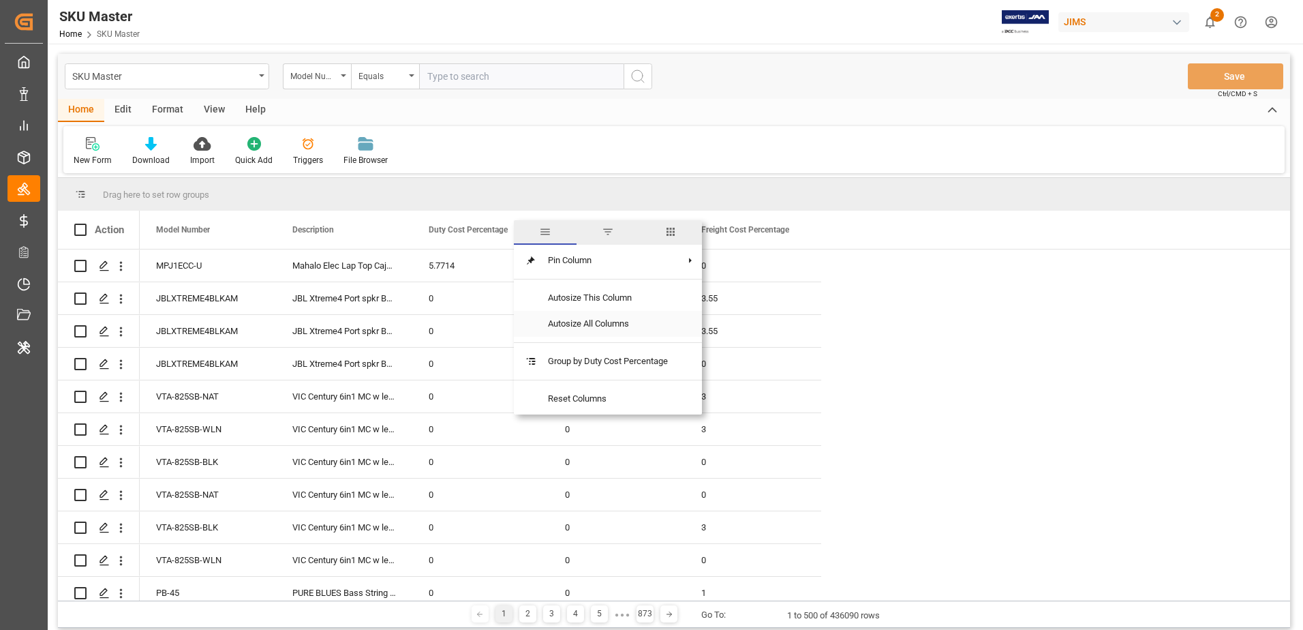
click at [594, 316] on span "Autosize All Columns" at bounding box center [608, 324] width 142 height 26
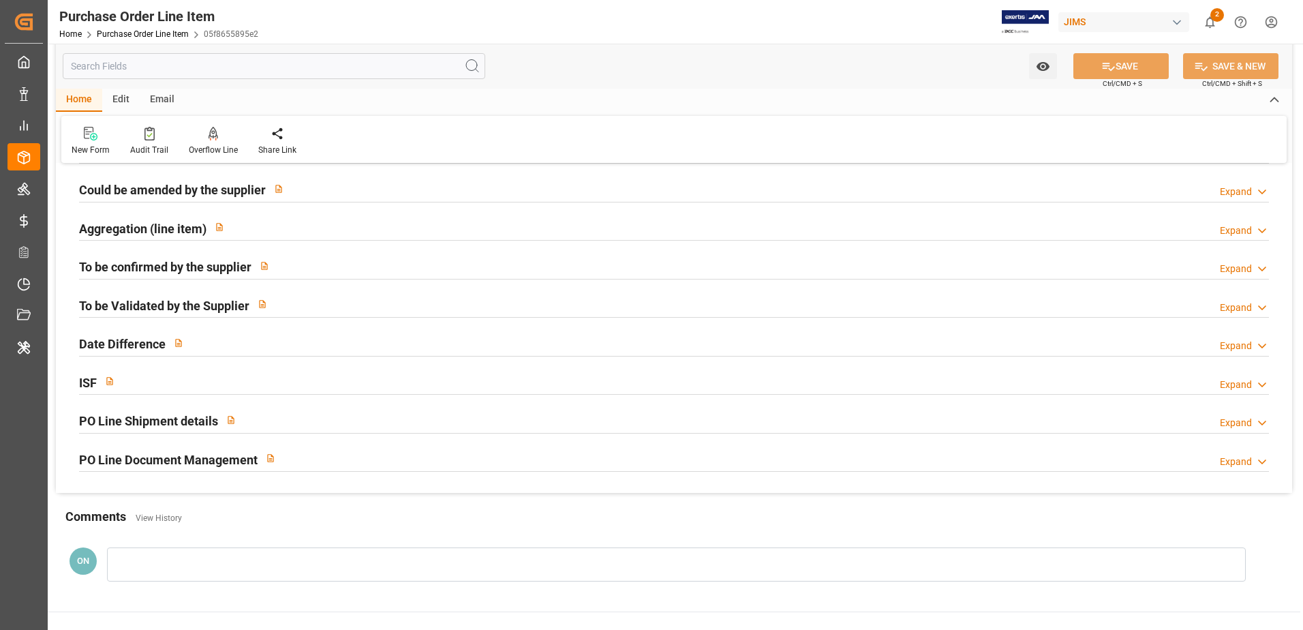
scroll to position [262, 0]
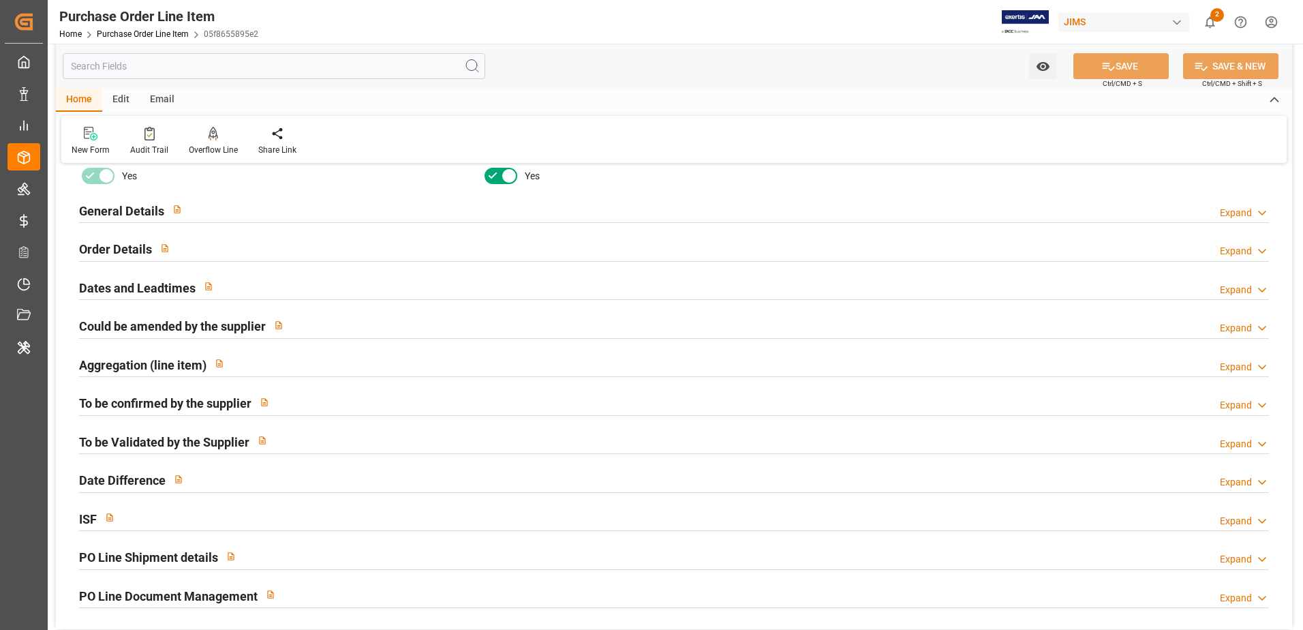
click at [129, 251] on h2 "Order Details" at bounding box center [115, 249] width 73 height 18
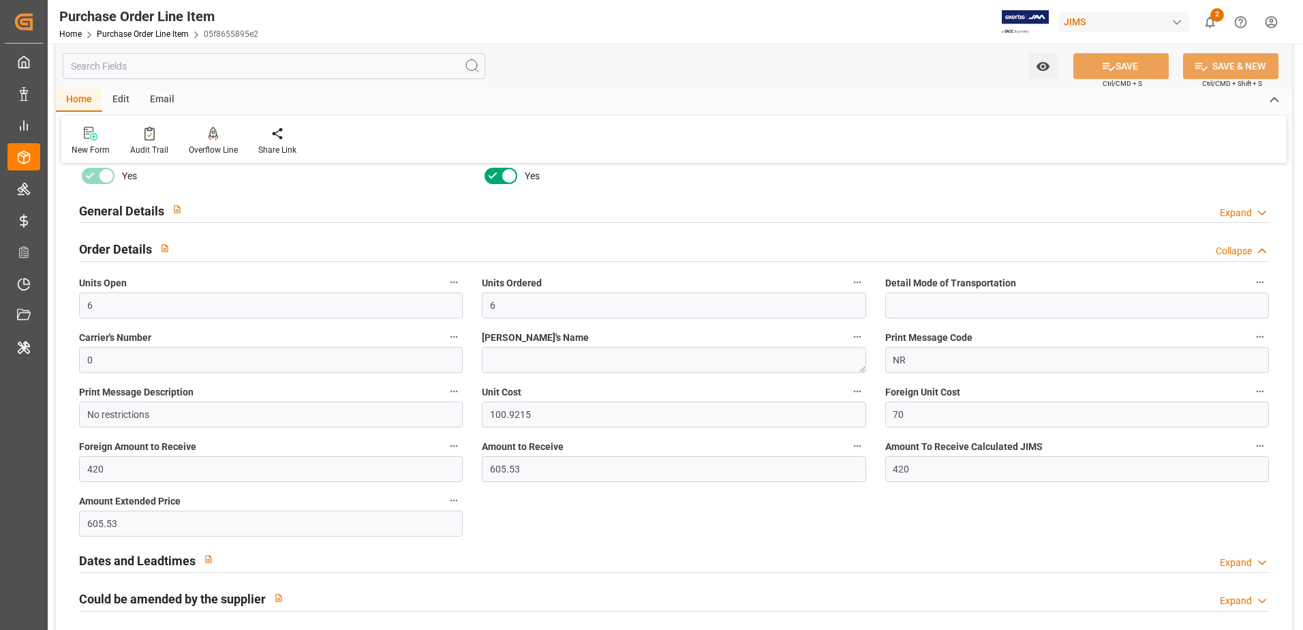
click at [129, 251] on h2 "Order Details" at bounding box center [115, 249] width 73 height 18
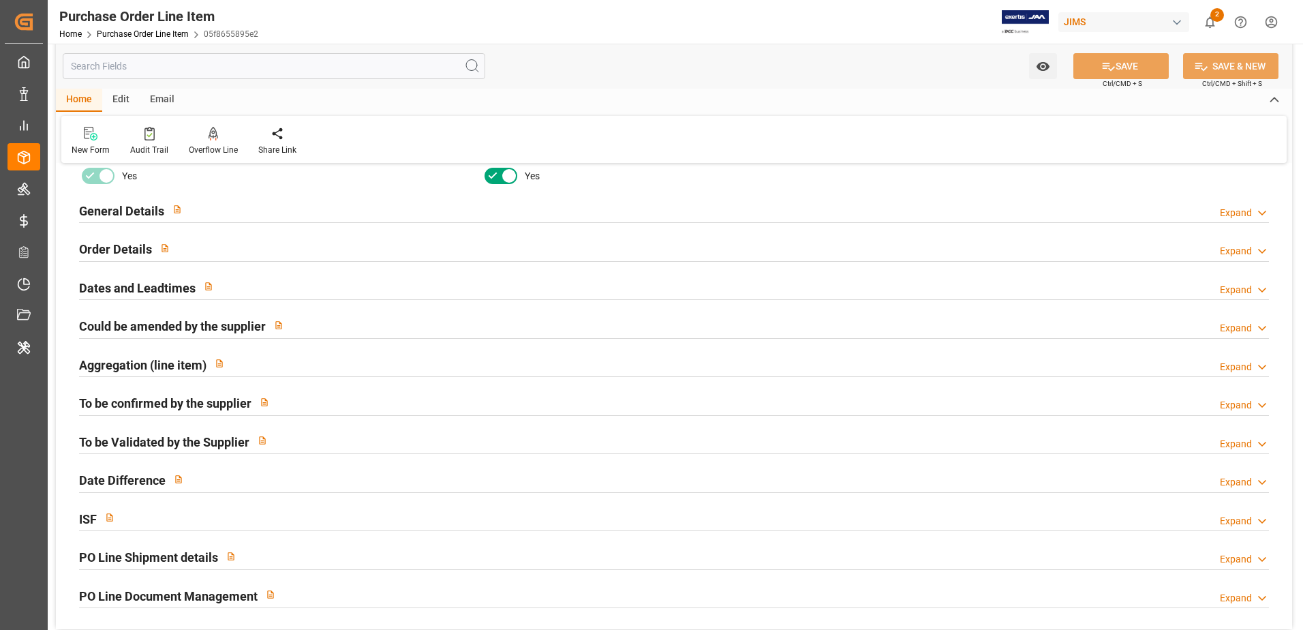
click at [128, 366] on h2 "Aggregation (line item)" at bounding box center [142, 365] width 127 height 18
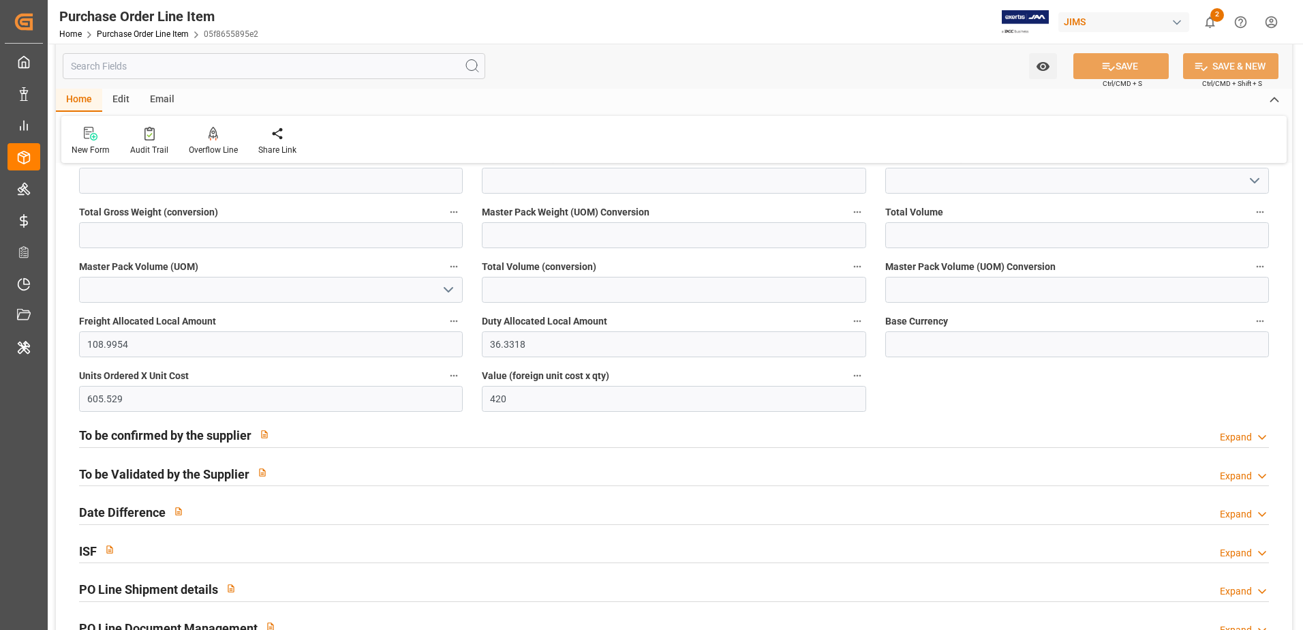
scroll to position [535, 0]
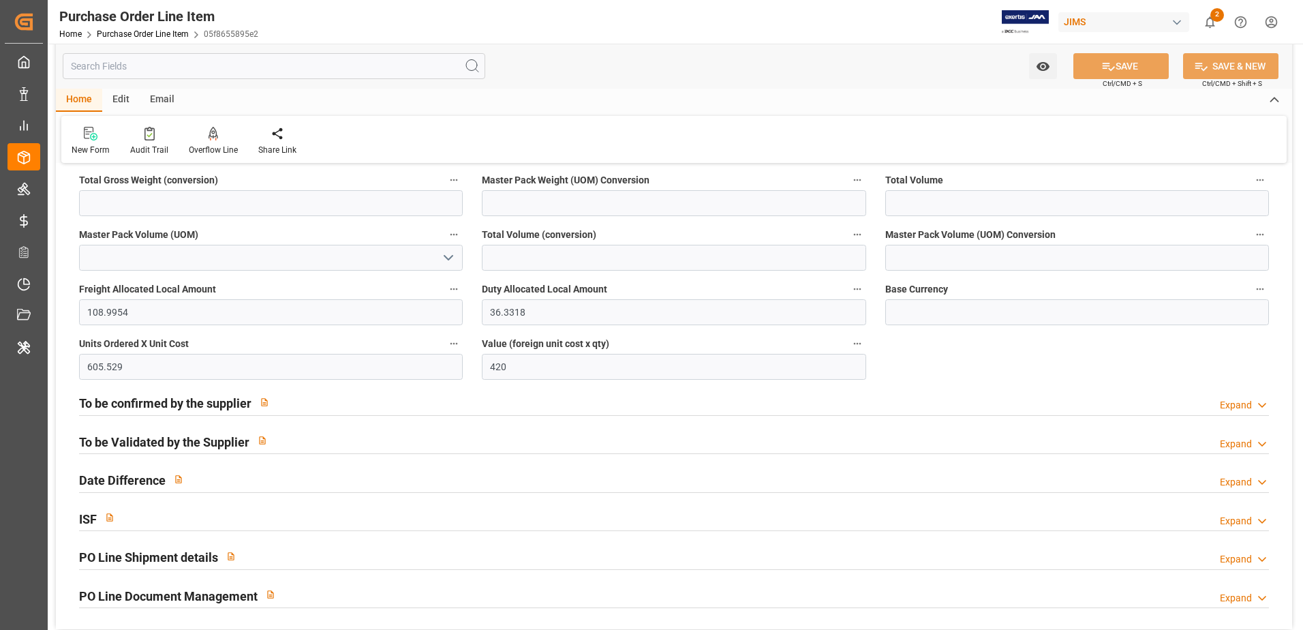
click at [145, 557] on h2 "PO Line Shipment details" at bounding box center [148, 557] width 139 height 18
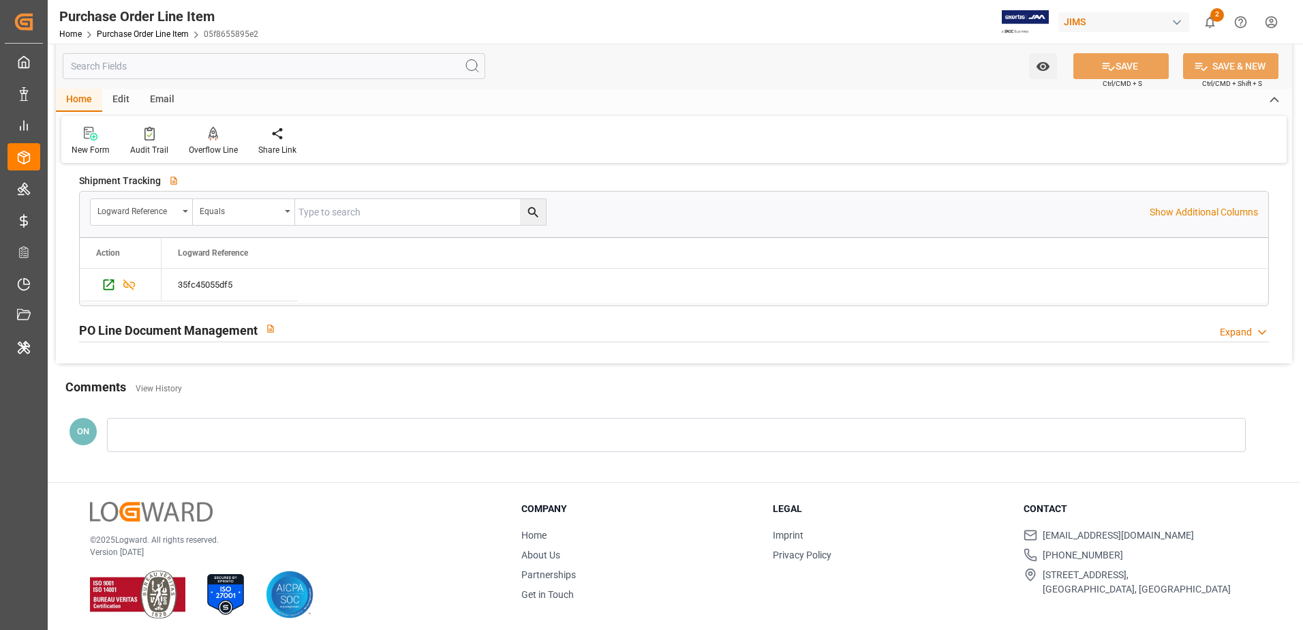
scroll to position [1153, 0]
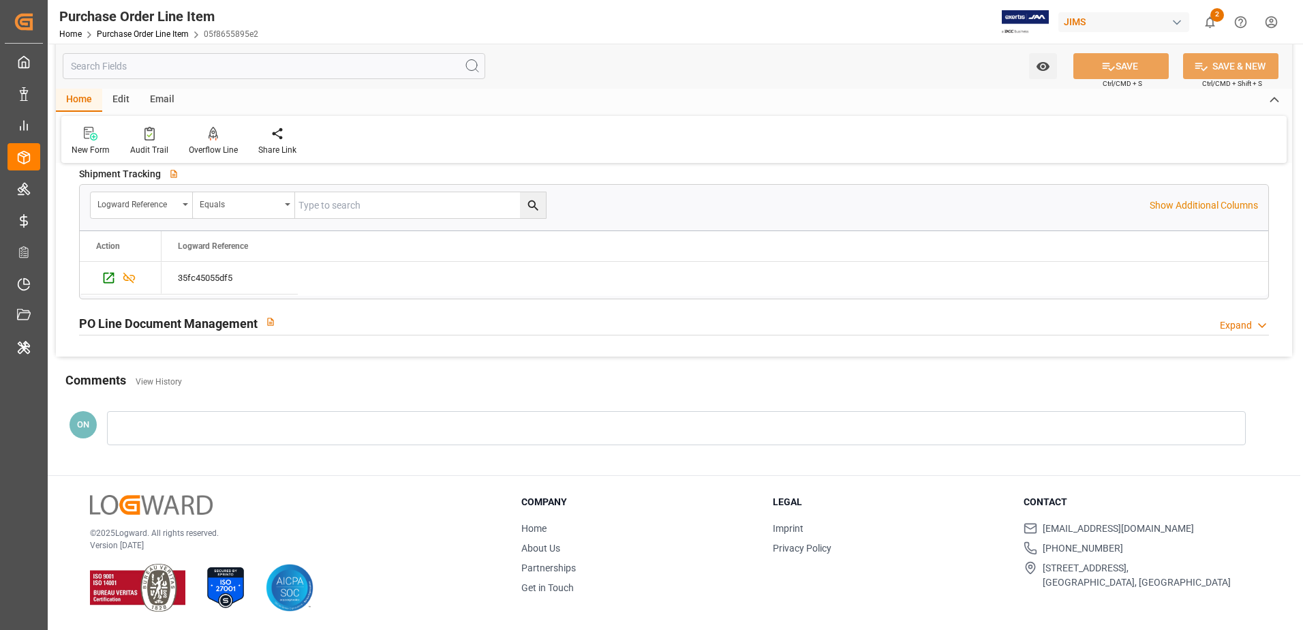
click at [232, 322] on h2 "PO Line Document Management" at bounding box center [168, 323] width 179 height 18
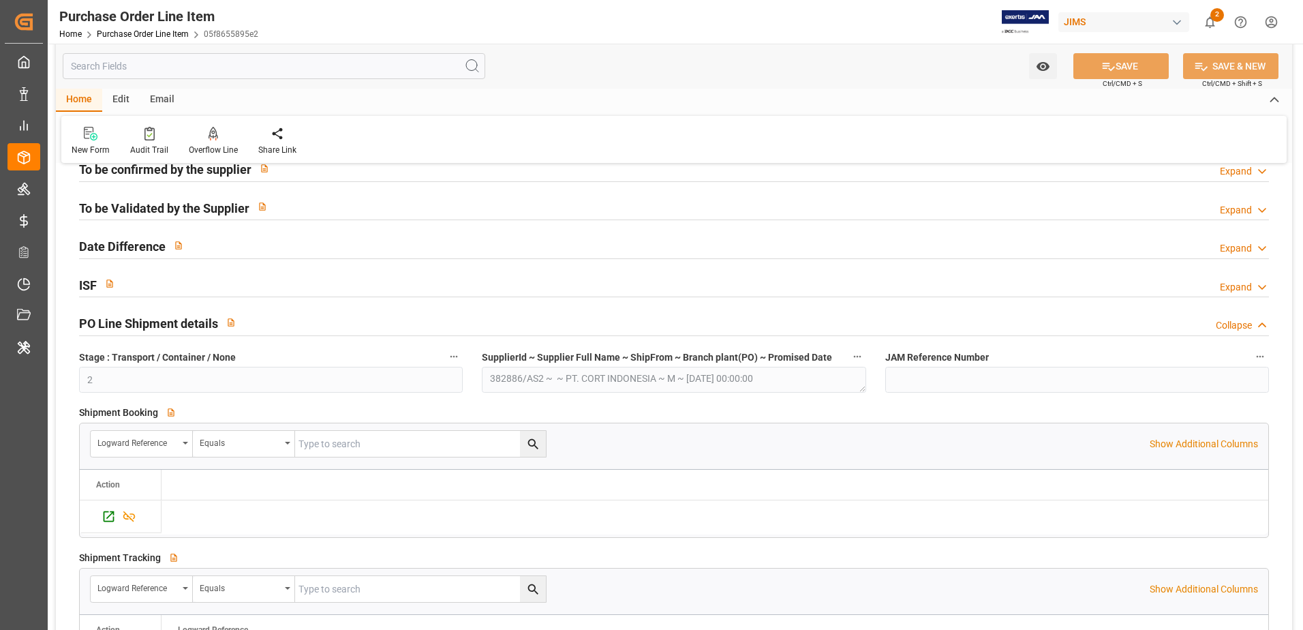
scroll to position [744, 0]
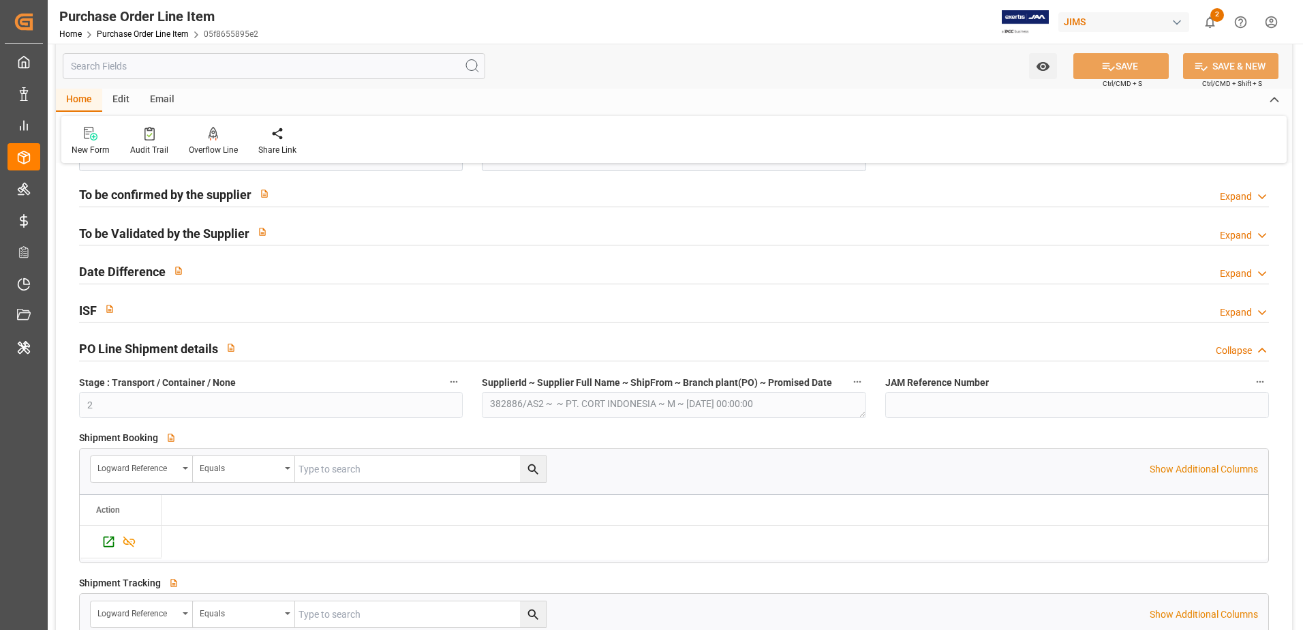
click at [169, 237] on h2 "To be Validated by the Supplier" at bounding box center [164, 233] width 170 height 18
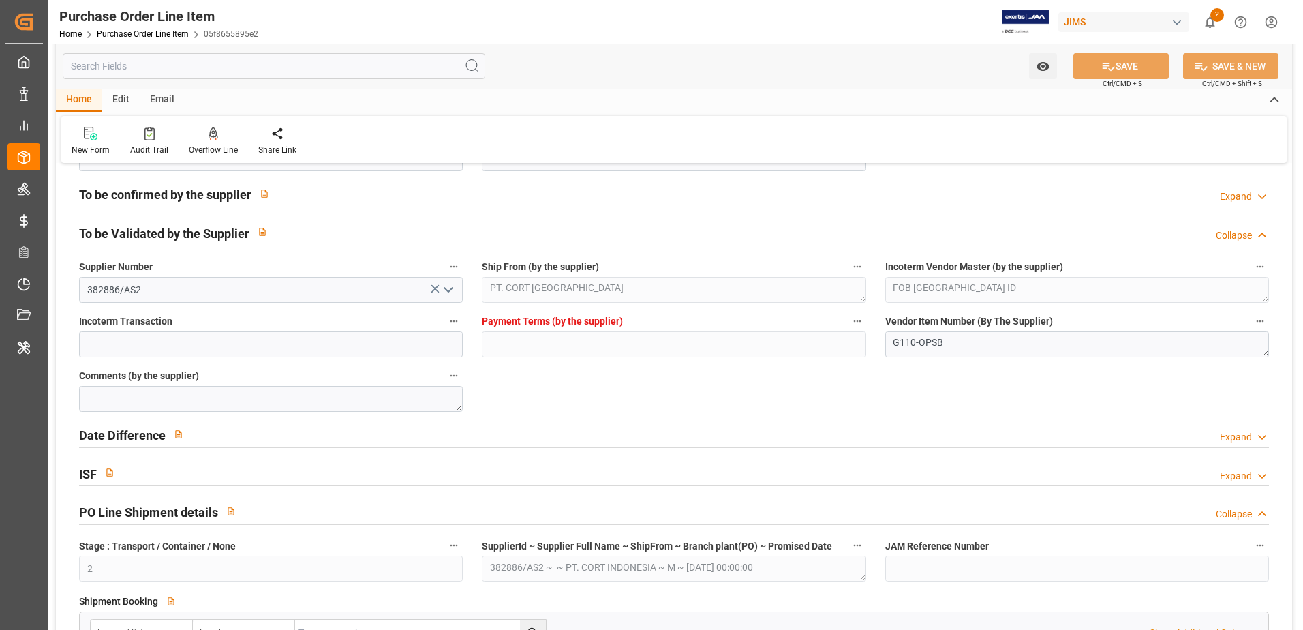
click at [169, 237] on h2 "To be Validated by the Supplier" at bounding box center [164, 233] width 170 height 18
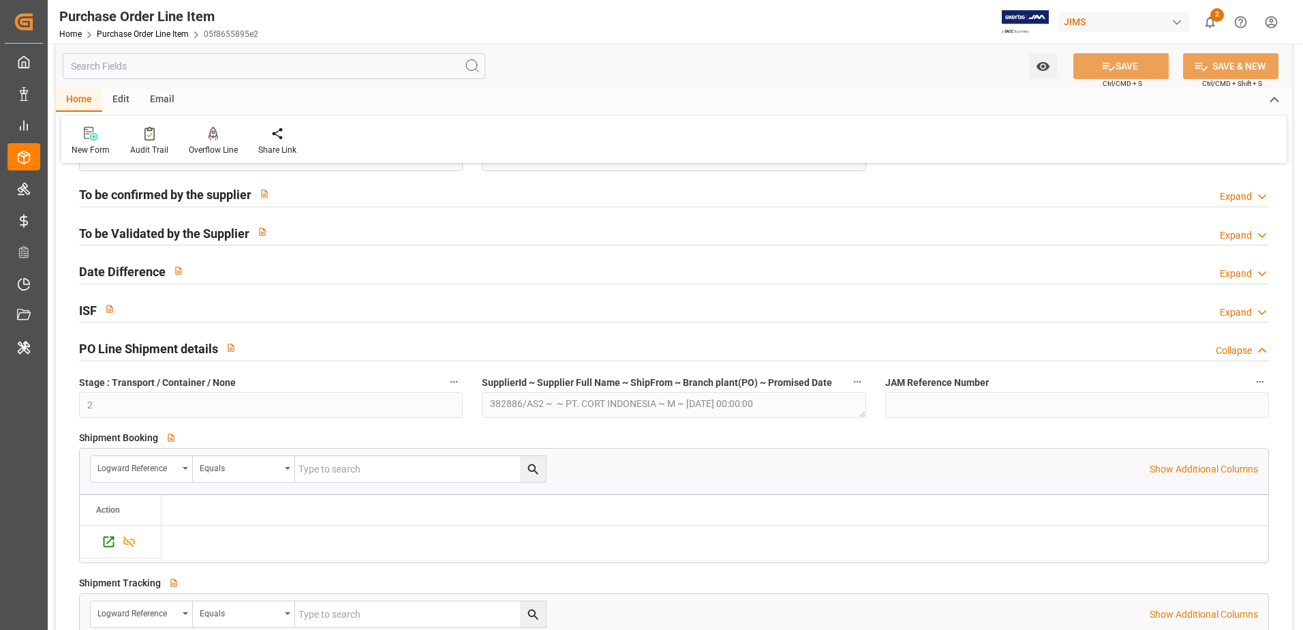
click at [175, 198] on h2 "To be confirmed by the supplier" at bounding box center [165, 194] width 172 height 18
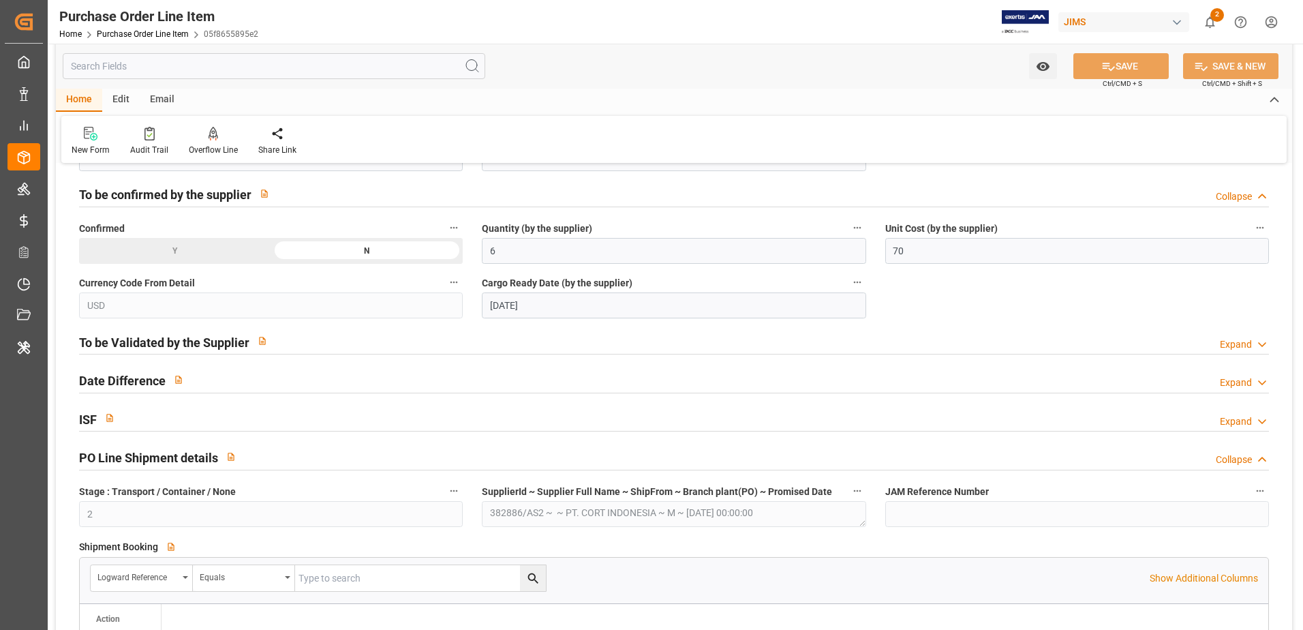
click at [175, 198] on h2 "To be confirmed by the supplier" at bounding box center [165, 194] width 172 height 18
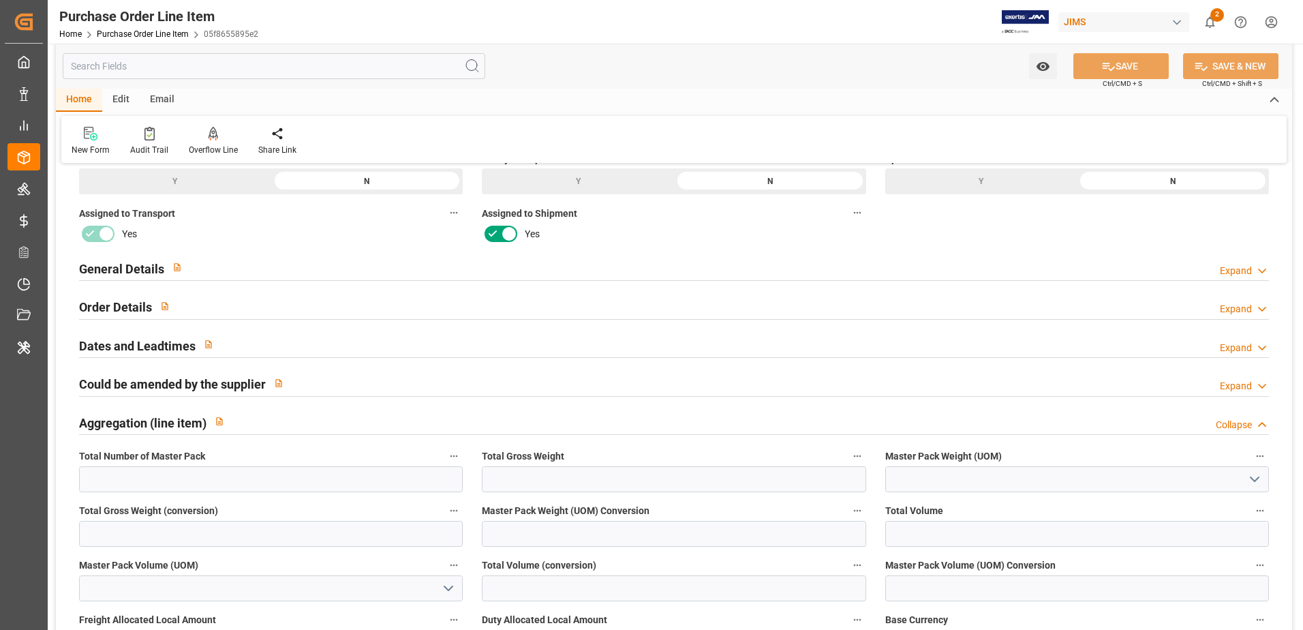
scroll to position [198, 0]
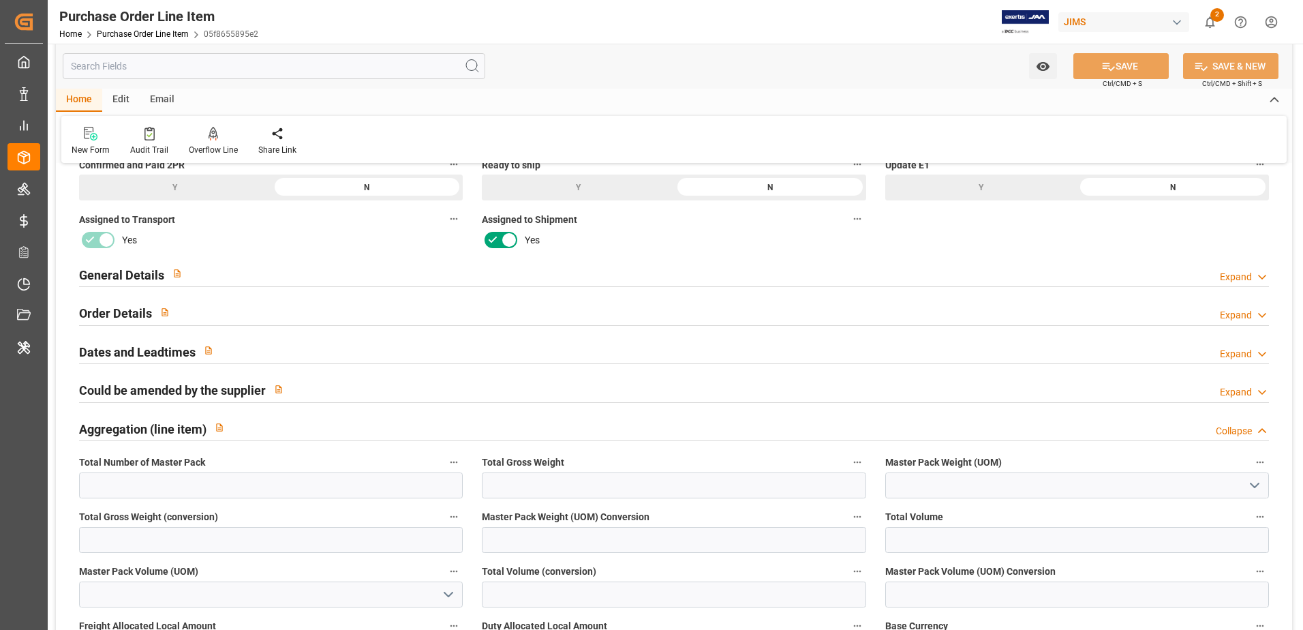
click at [147, 391] on h2 "Could be amended by the supplier" at bounding box center [172, 390] width 187 height 18
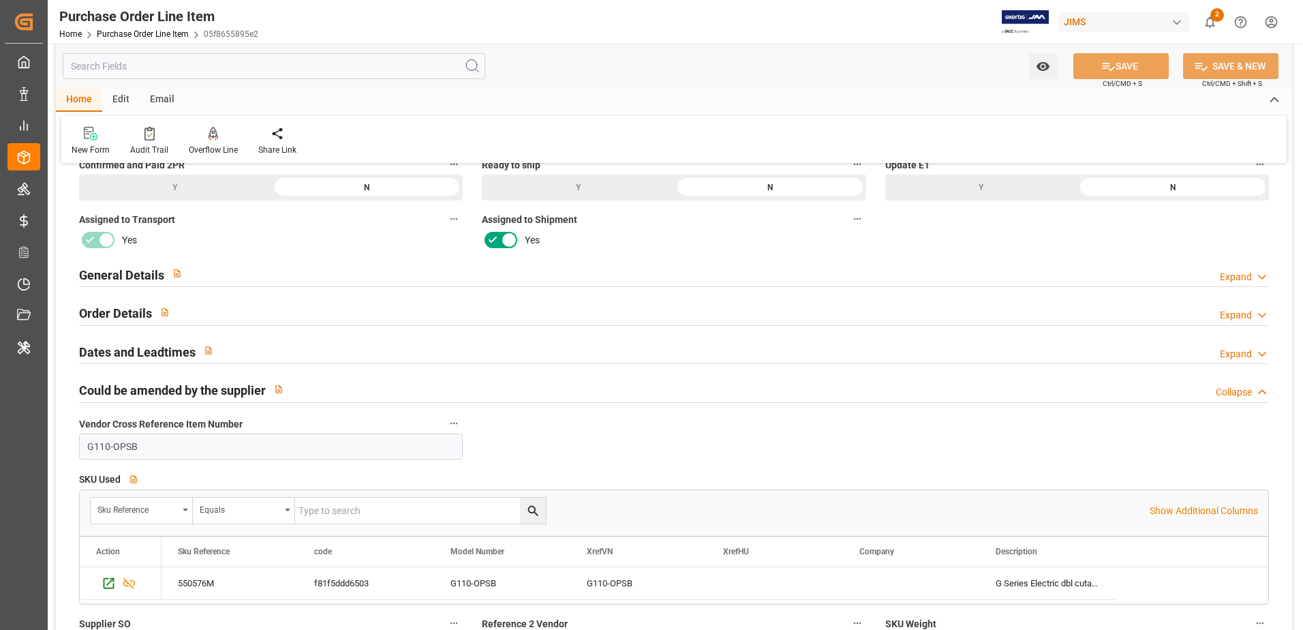
click at [149, 385] on h2 "Could be amended by the supplier" at bounding box center [172, 390] width 187 height 18
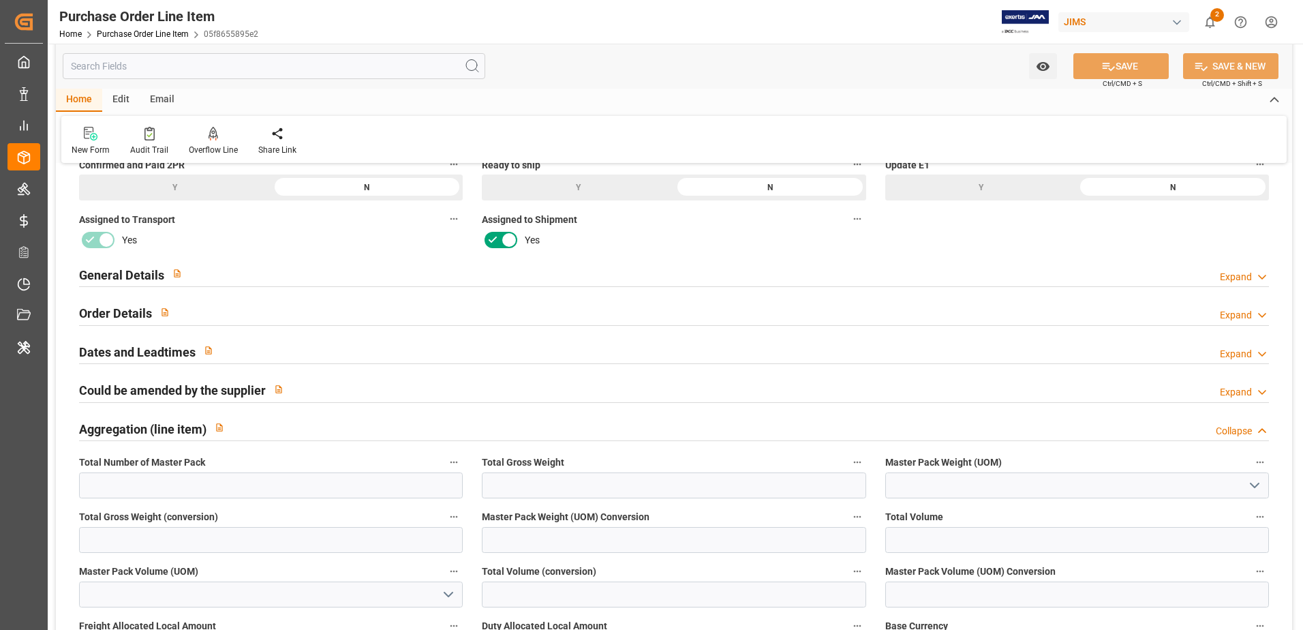
click at [130, 310] on h2 "Order Details" at bounding box center [115, 313] width 73 height 18
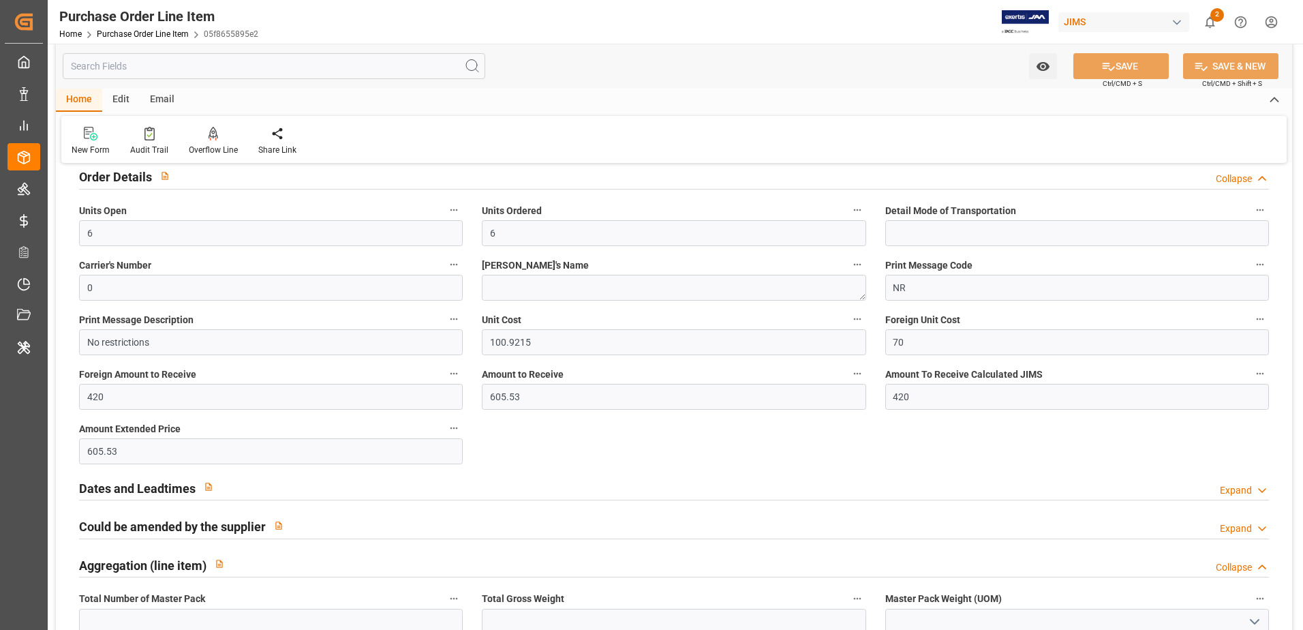
scroll to position [471, 0]
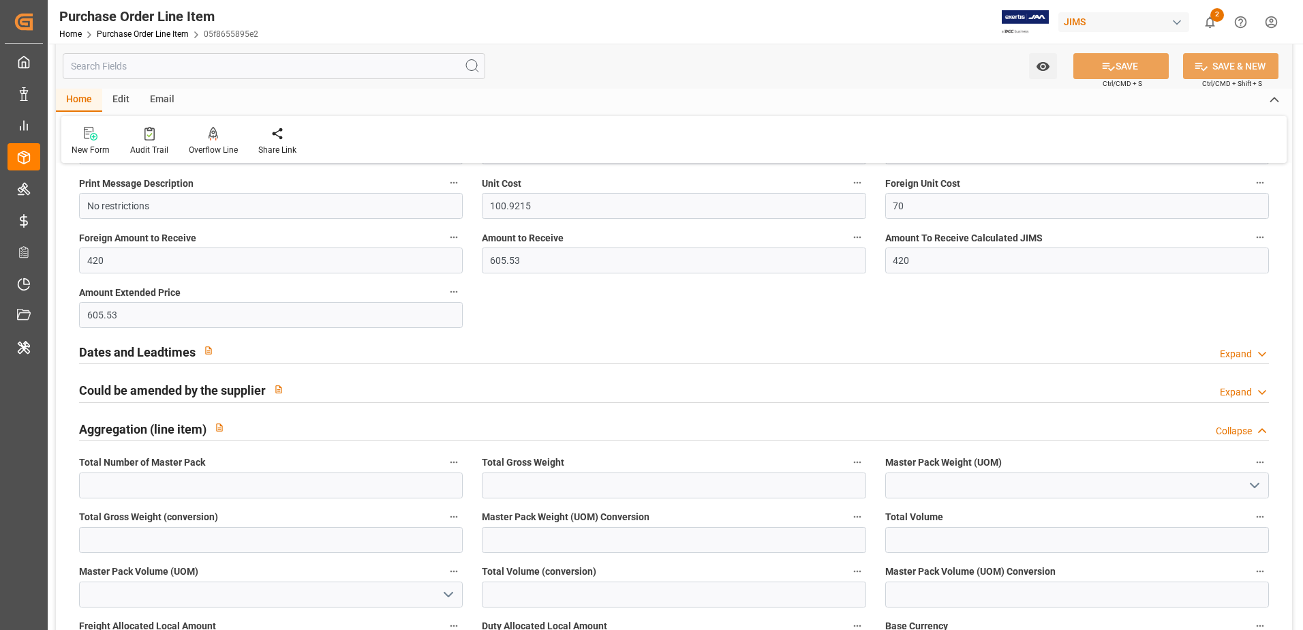
click at [176, 346] on h2 "Dates and Leadtimes" at bounding box center [137, 352] width 117 height 18
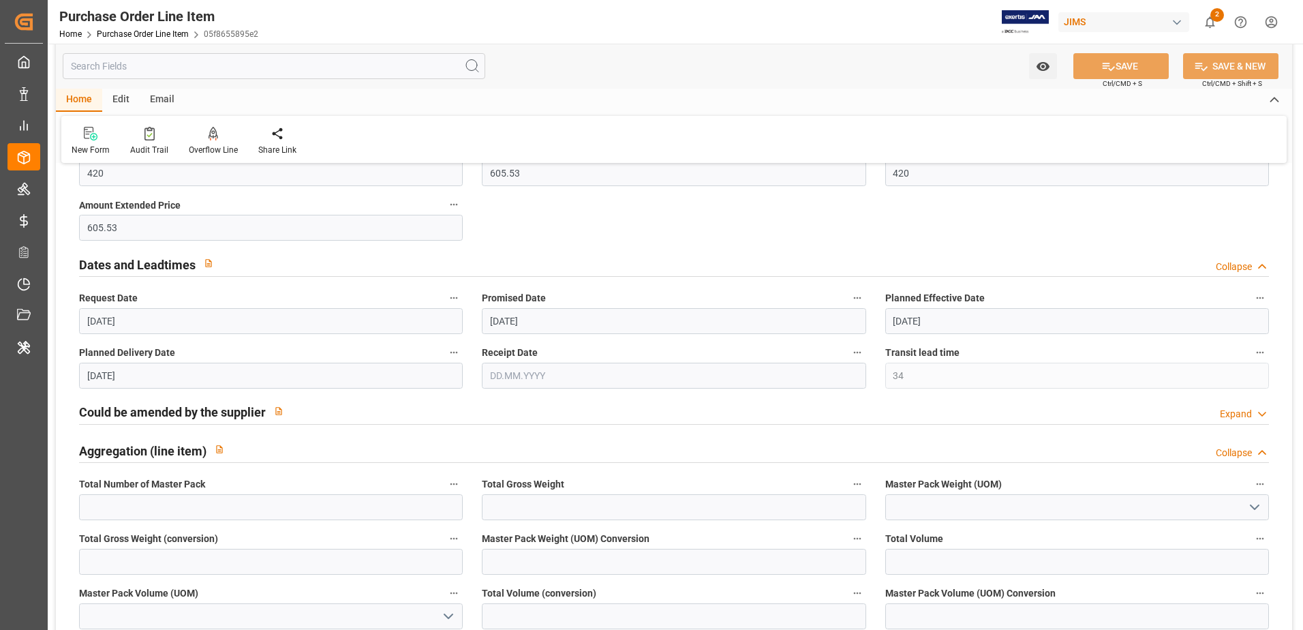
scroll to position [607, 0]
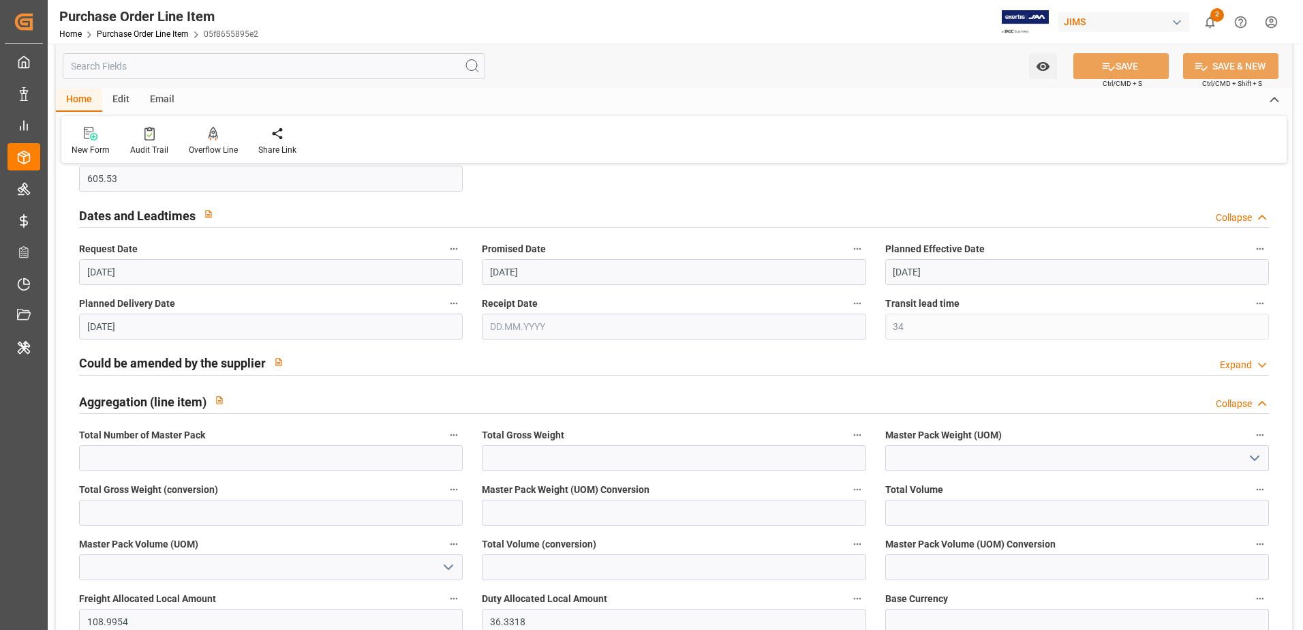
click at [209, 365] on h2 "Could be amended by the supplier" at bounding box center [172, 363] width 187 height 18
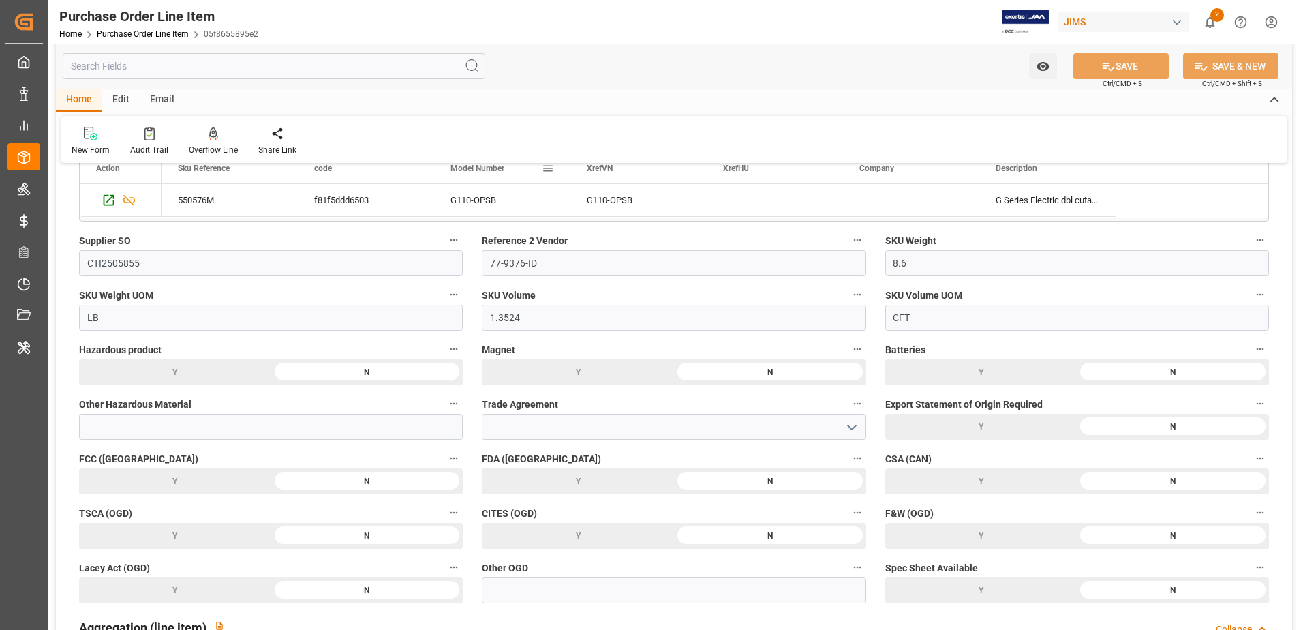
scroll to position [1016, 0]
